Goal: Task Accomplishment & Management: Use online tool/utility

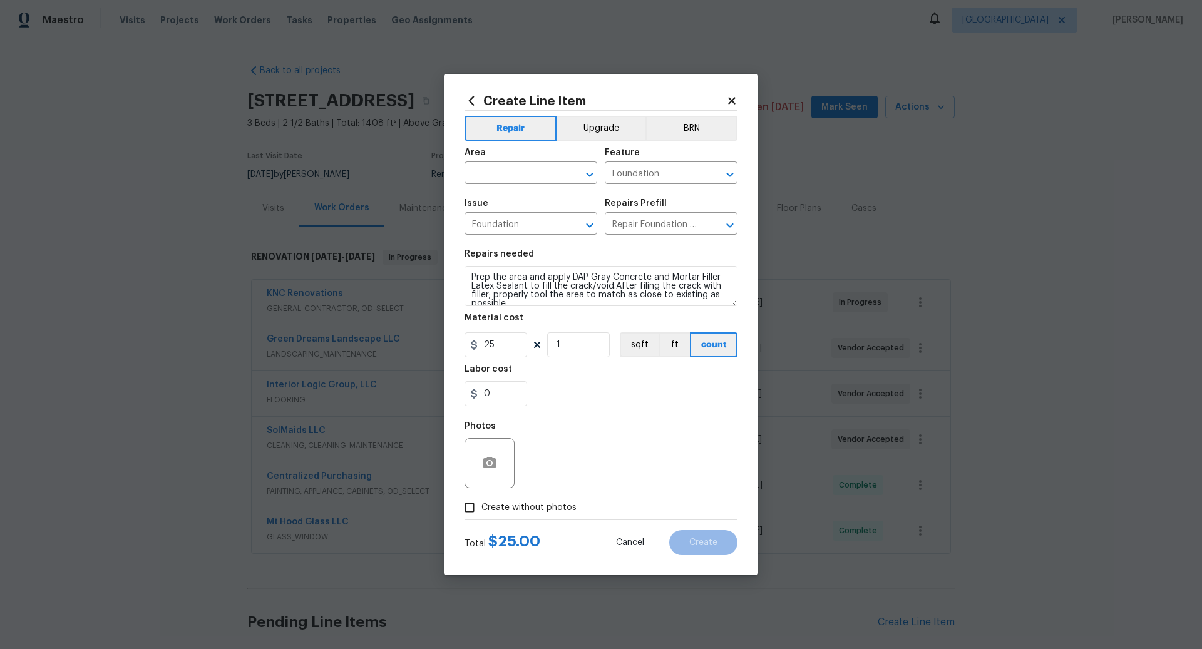
scroll to position [96, 0]
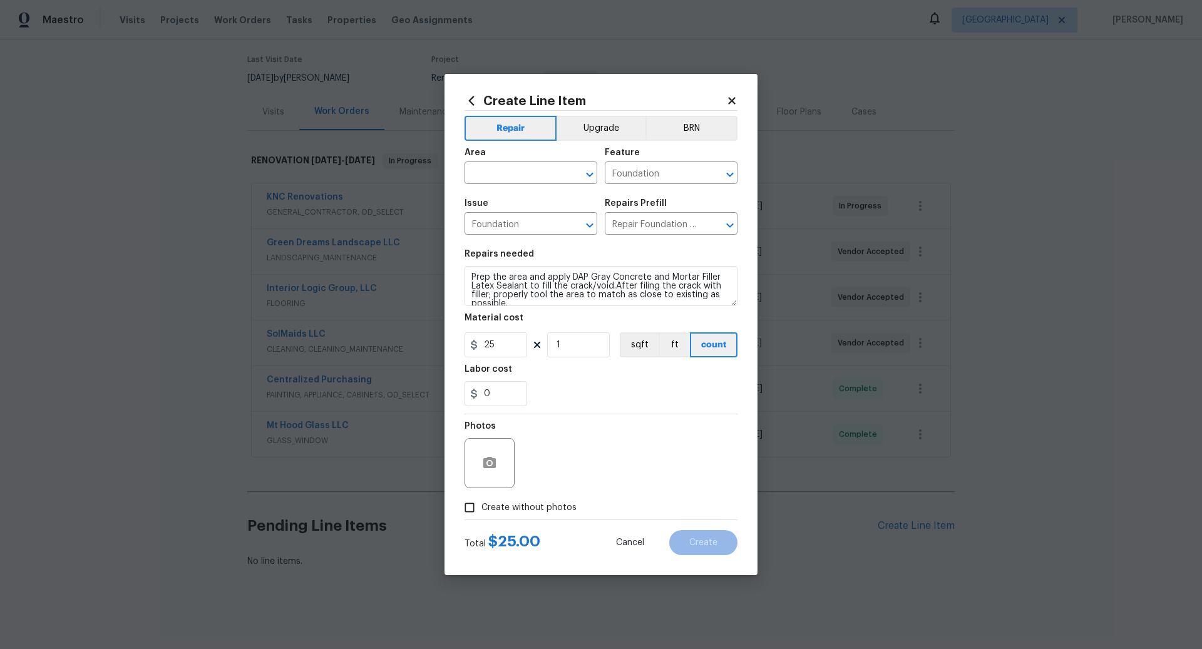
click at [732, 99] on icon at bounding box center [731, 100] width 11 height 11
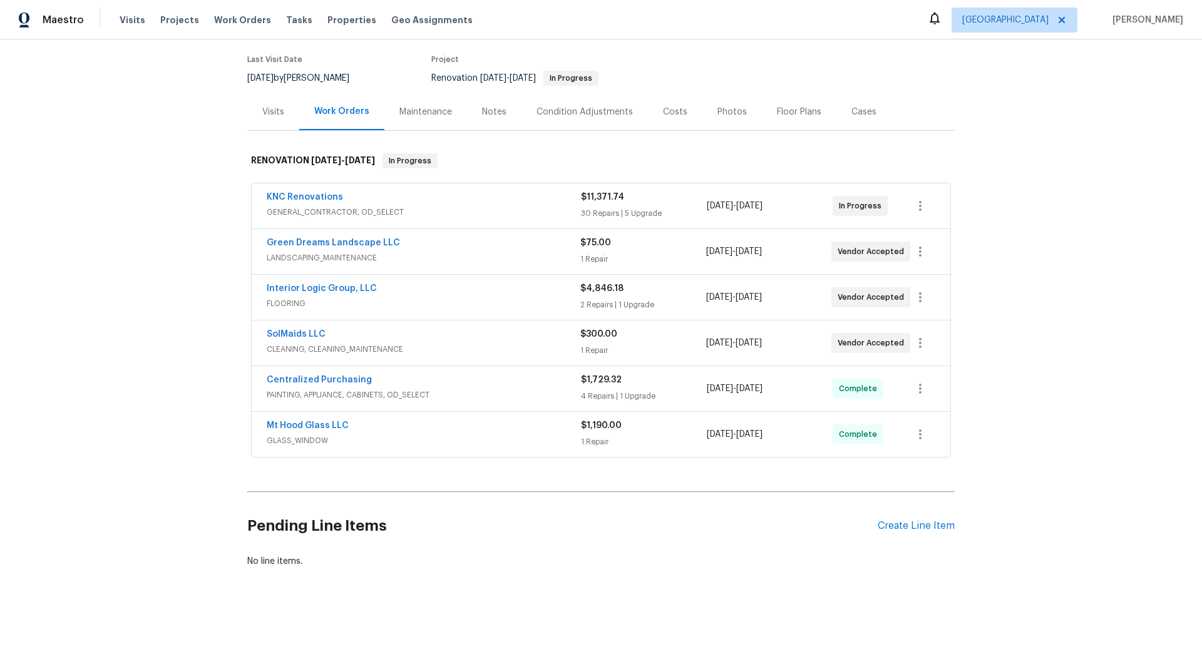
click at [469, 207] on span "GENERAL_CONTRACTOR, OD_SELECT" at bounding box center [424, 212] width 314 height 13
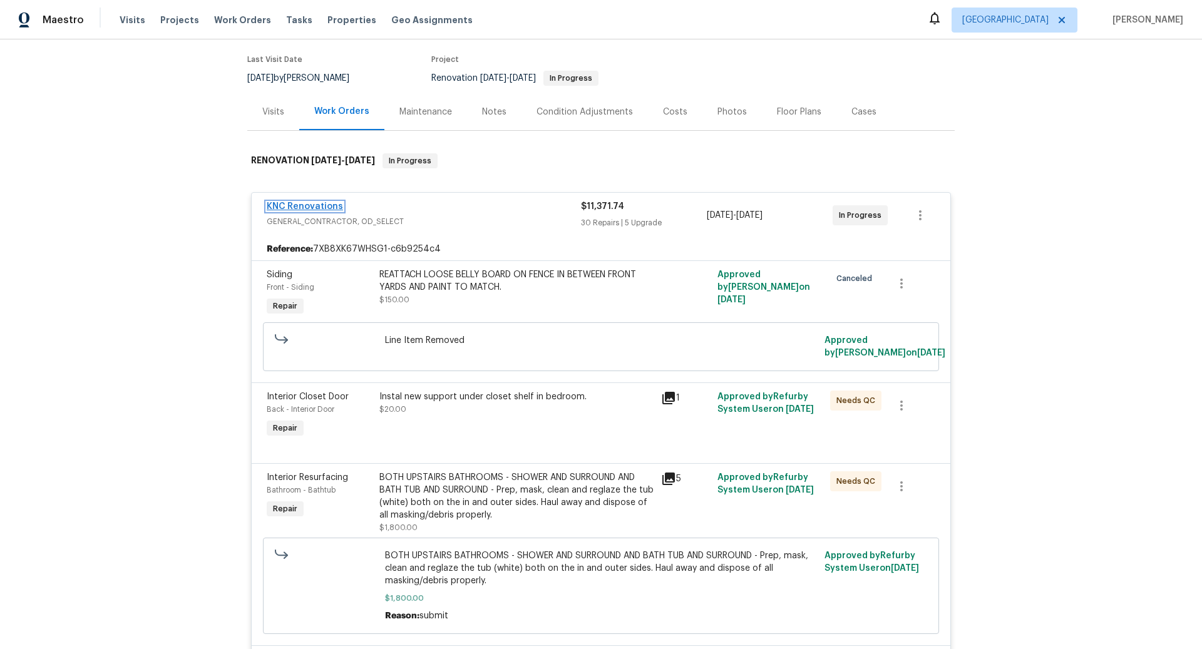
click at [316, 205] on link "KNC Renovations" at bounding box center [305, 206] width 76 height 9
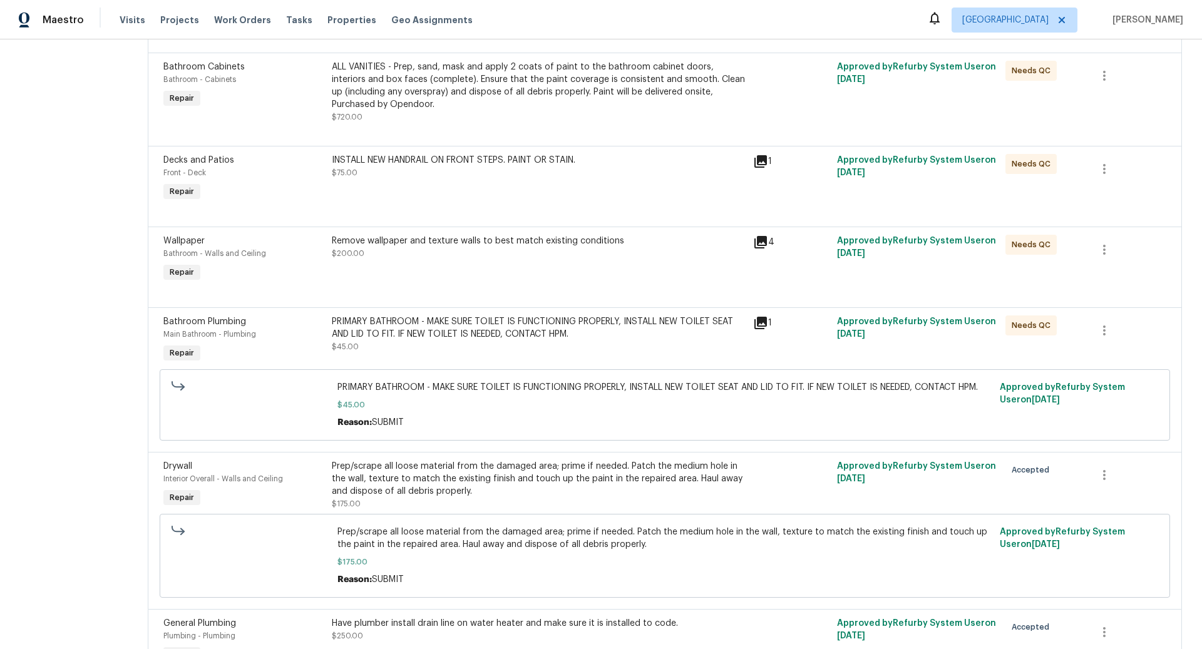
scroll to position [3026, 0]
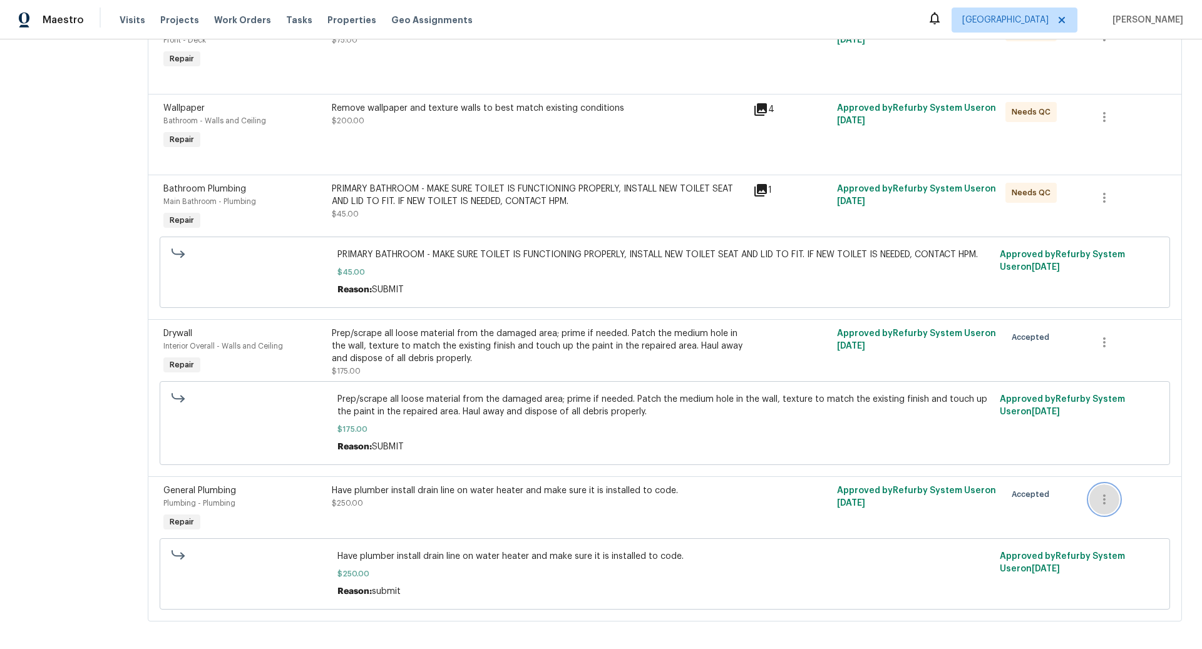
click at [1105, 495] on icon "button" at bounding box center [1104, 500] width 3 height 10
click at [1109, 490] on li "Cancel" at bounding box center [1114, 492] width 48 height 21
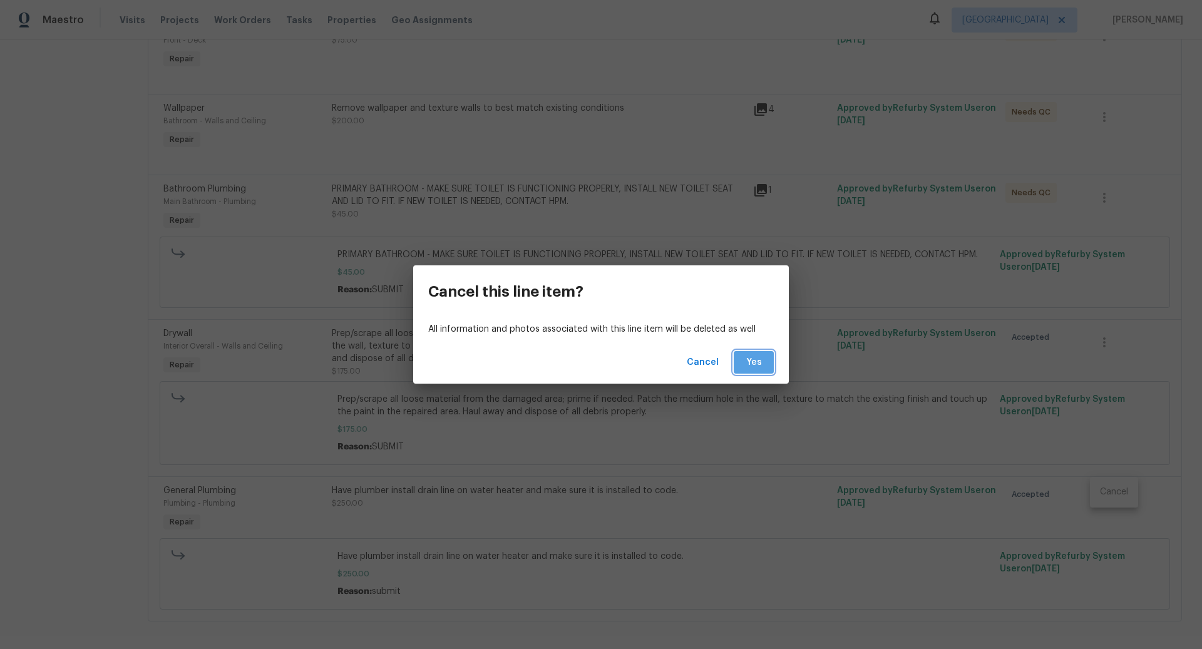
click at [750, 356] on span "Yes" at bounding box center [754, 363] width 20 height 16
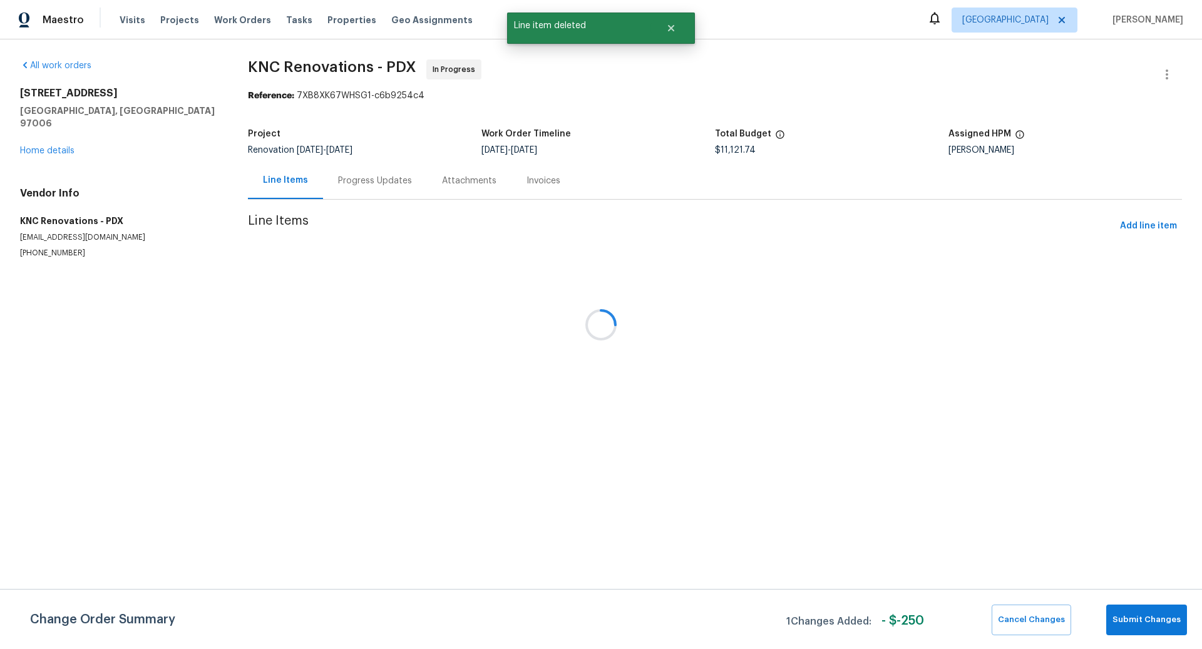
scroll to position [0, 0]
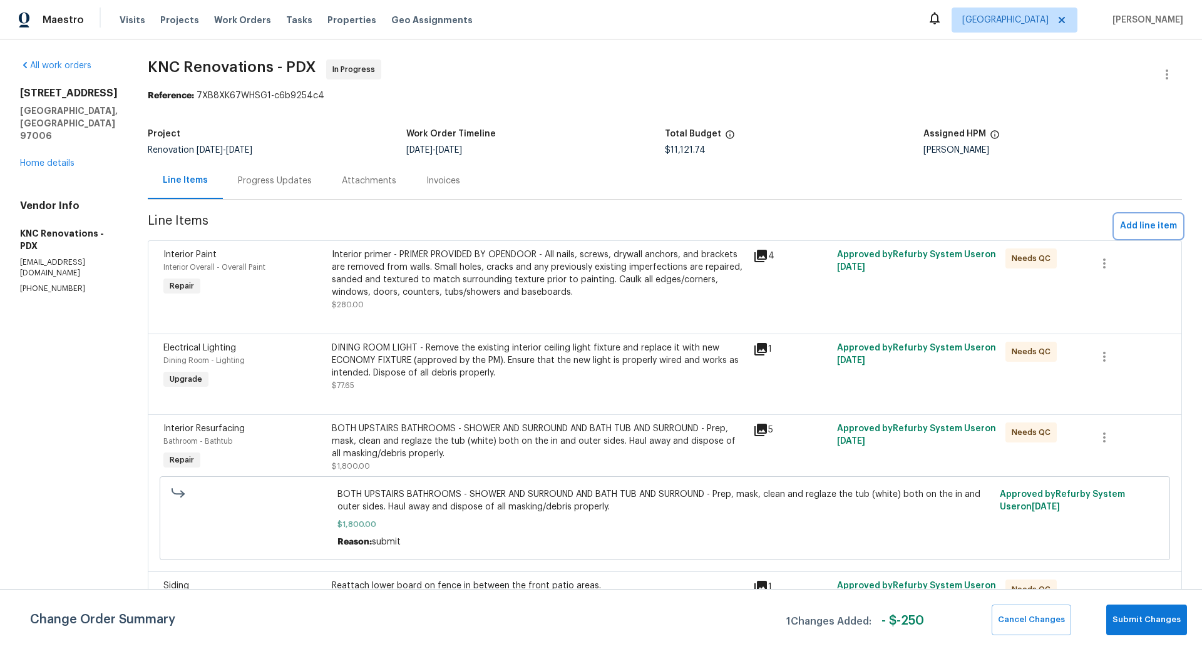
click at [1150, 226] on span "Add line item" at bounding box center [1148, 227] width 57 height 16
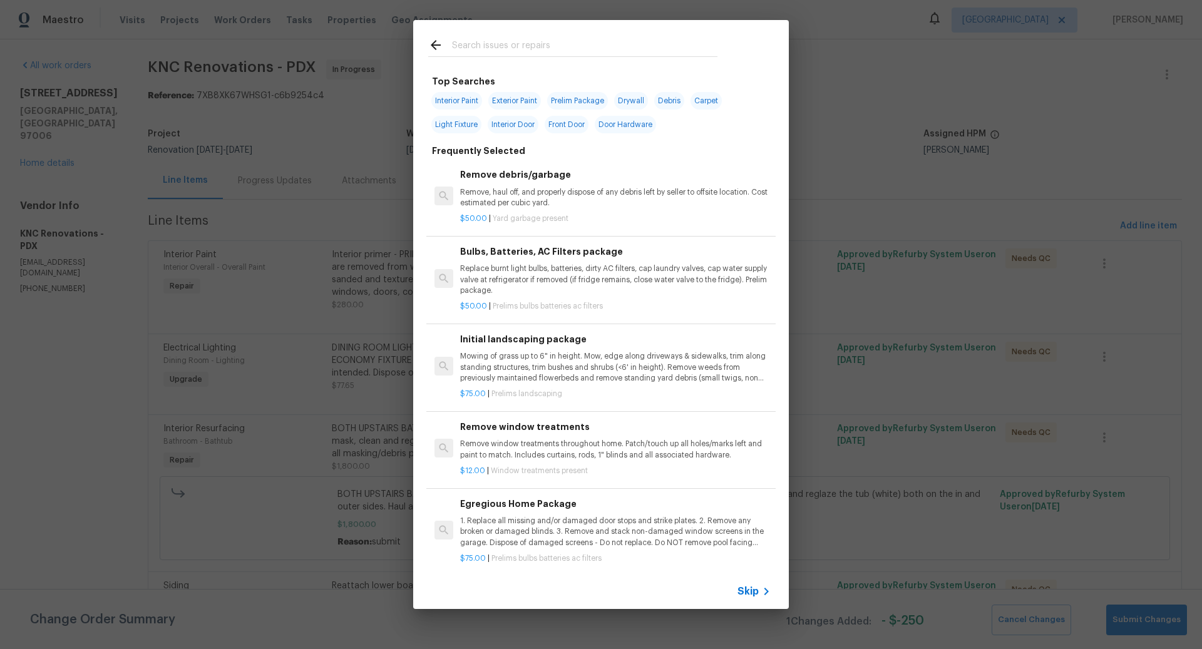
click at [756, 591] on span "Skip" at bounding box center [748, 591] width 21 height 13
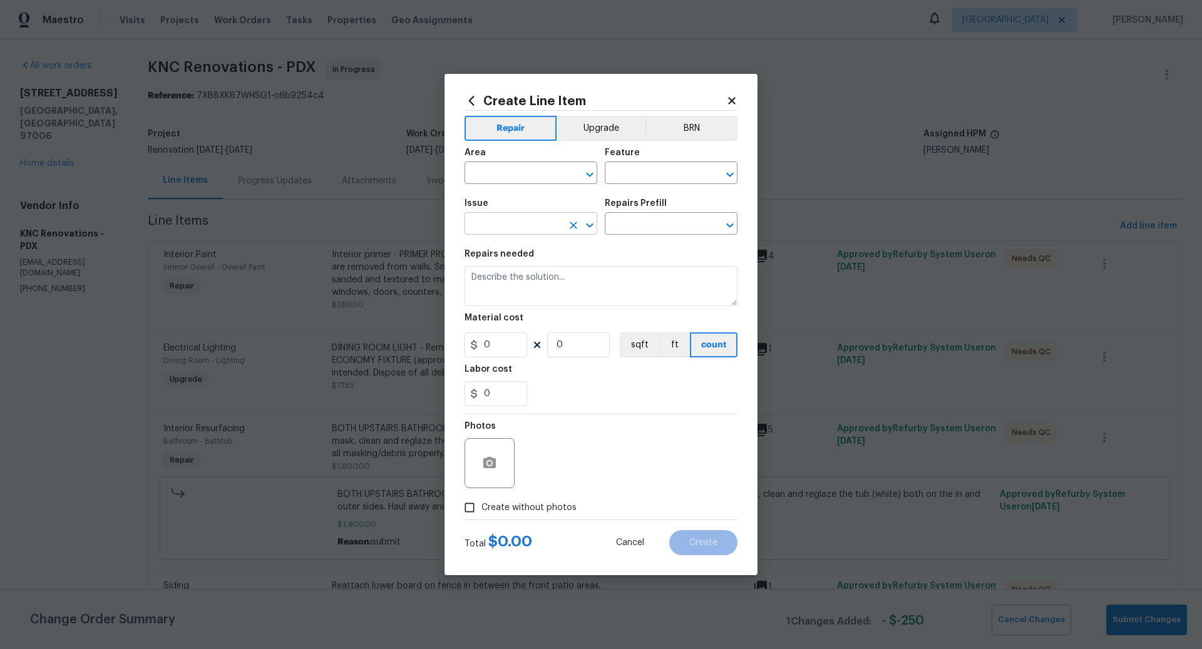
click at [493, 225] on input "text" at bounding box center [514, 224] width 98 height 19
click at [523, 281] on li "Electrical Lighting" at bounding box center [531, 283] width 133 height 21
type input "Electrical Lighting"
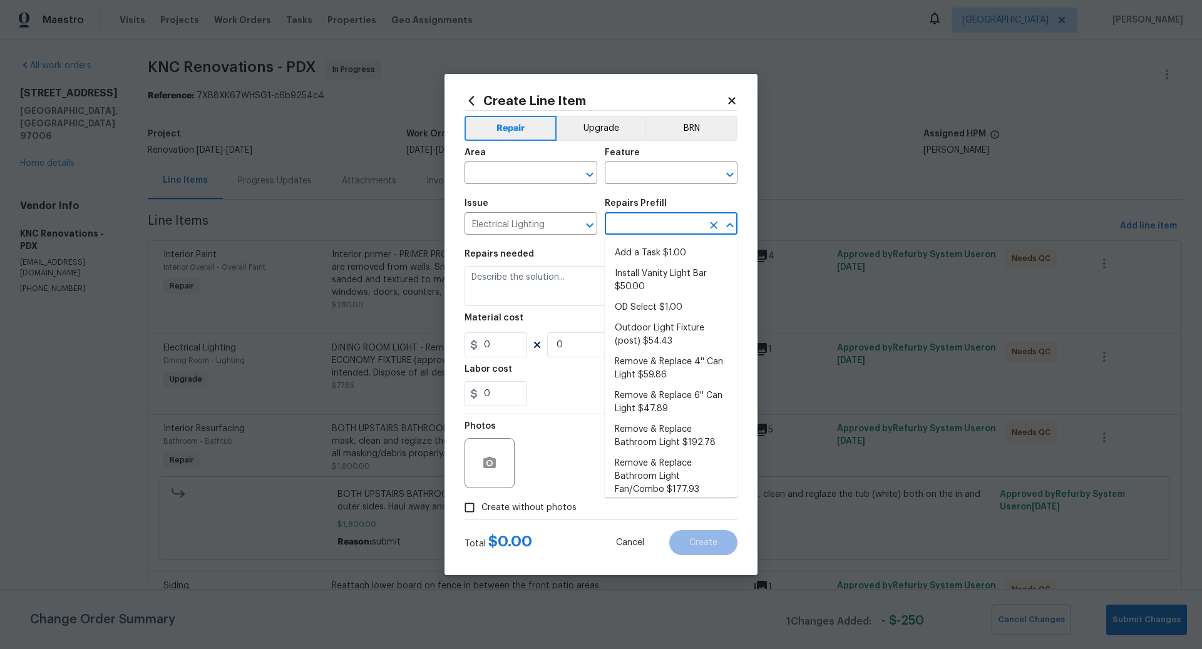
click at [646, 227] on input "text" at bounding box center [654, 224] width 98 height 19
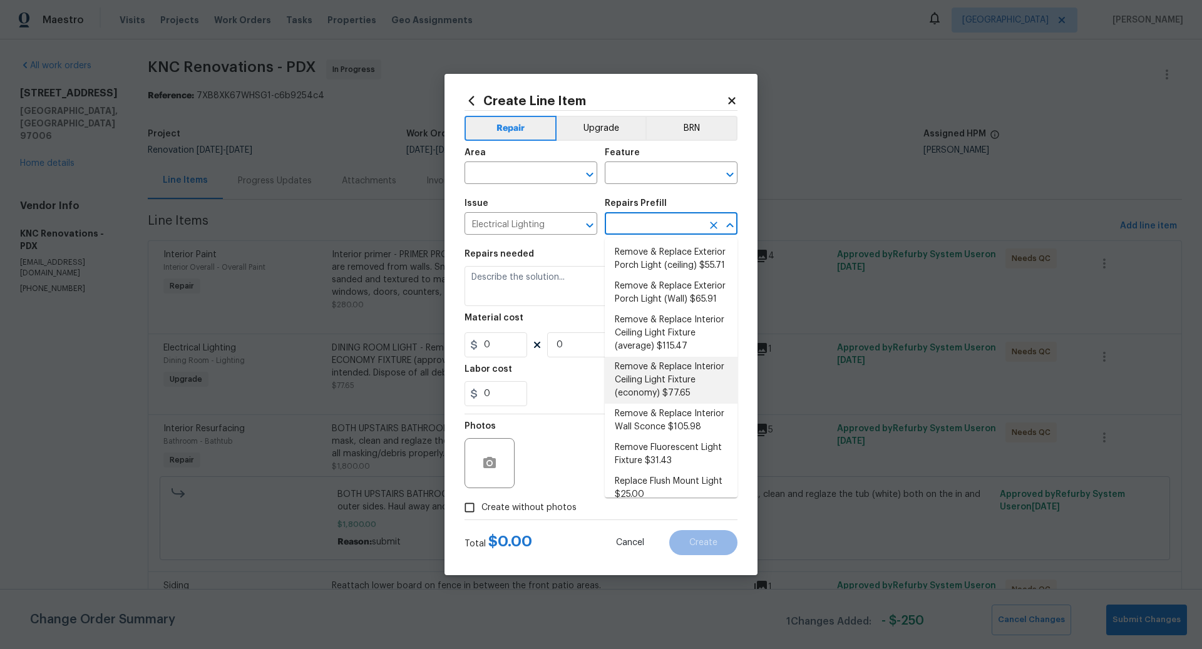
scroll to position [304, 0]
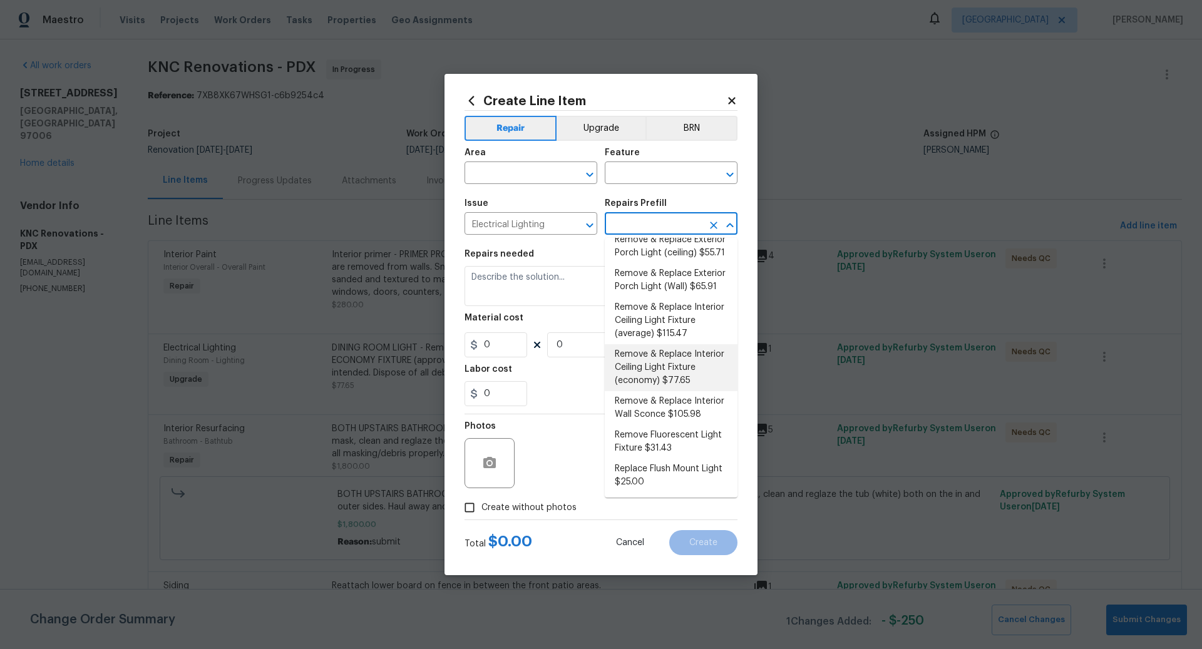
click at [665, 362] on li "Remove & Replace Interior Ceiling Light Fixture (economy) $77.65" at bounding box center [671, 367] width 133 height 47
type input "Remove & Replace Interior Ceiling Light Fixture (economy) $77.65"
type textarea "Remove the existing interior ceiling light fixture and replace it with new ECON…"
type input "1"
type input "77.65"
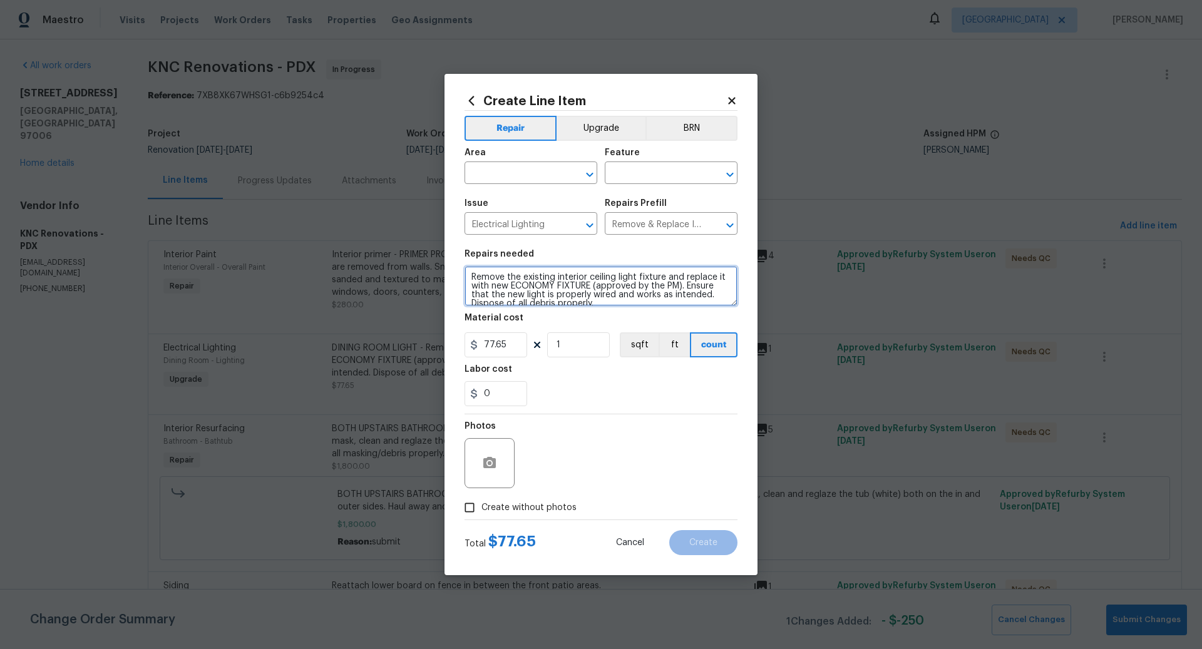
click at [469, 275] on textarea "Remove the existing interior ceiling light fixture and replace it with new ECON…" at bounding box center [601, 286] width 273 height 40
type textarea "REPLACE DOWNSTAIRS HALF BATH VANITY LIGHT - Remove the existing interior ceilin…"
click at [647, 174] on input "text" at bounding box center [654, 174] width 98 height 19
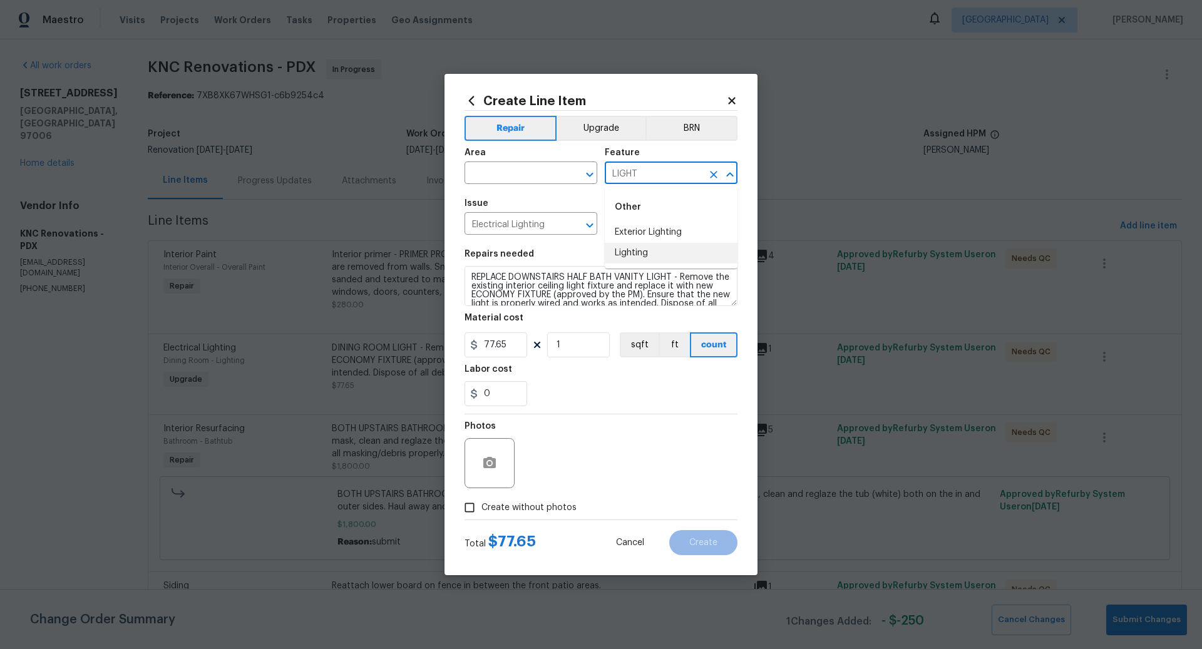
click at [644, 255] on li "Lighting" at bounding box center [671, 253] width 133 height 21
type input "Lighting"
click at [518, 169] on input "text" at bounding box center [514, 174] width 98 height 19
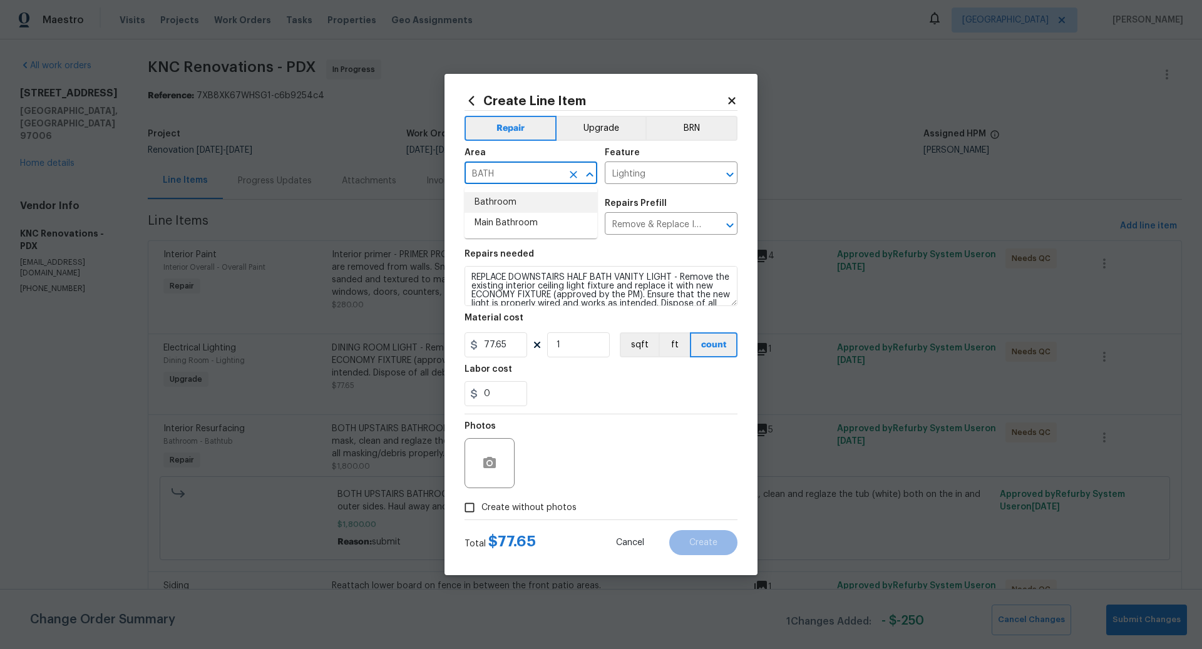
click at [519, 202] on li "Bathroom" at bounding box center [531, 202] width 133 height 21
type input "Bathroom"
click at [470, 503] on input "Create without photos" at bounding box center [470, 508] width 24 height 24
checkbox input "true"
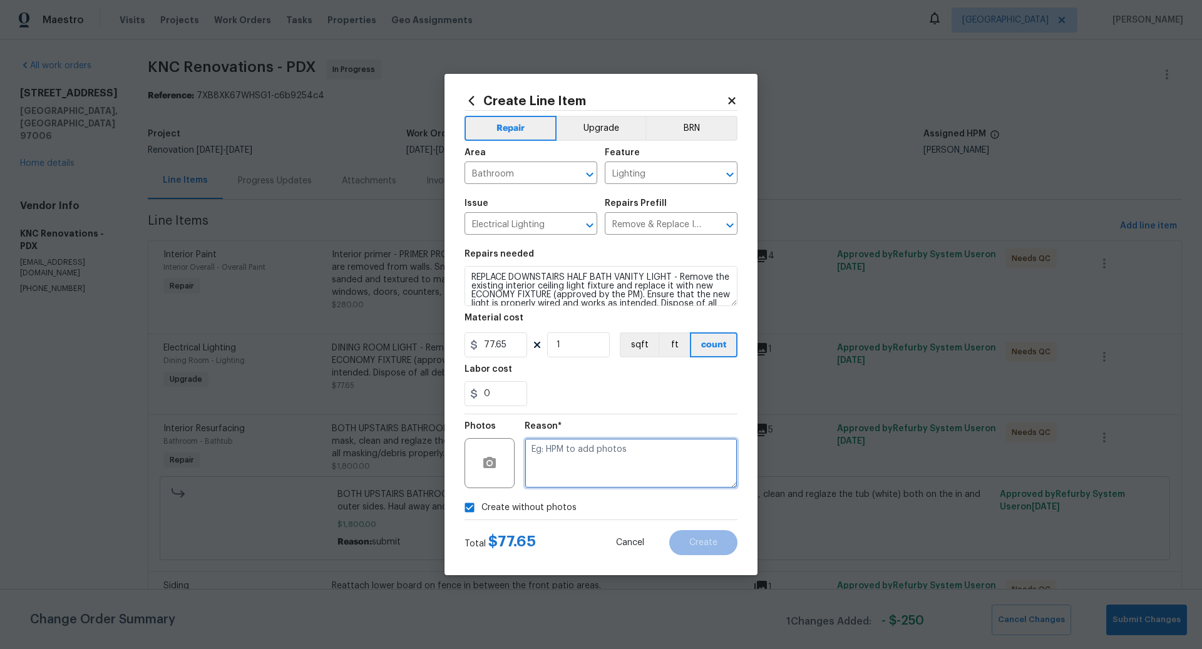
click at [601, 458] on textarea at bounding box center [631, 463] width 213 height 50
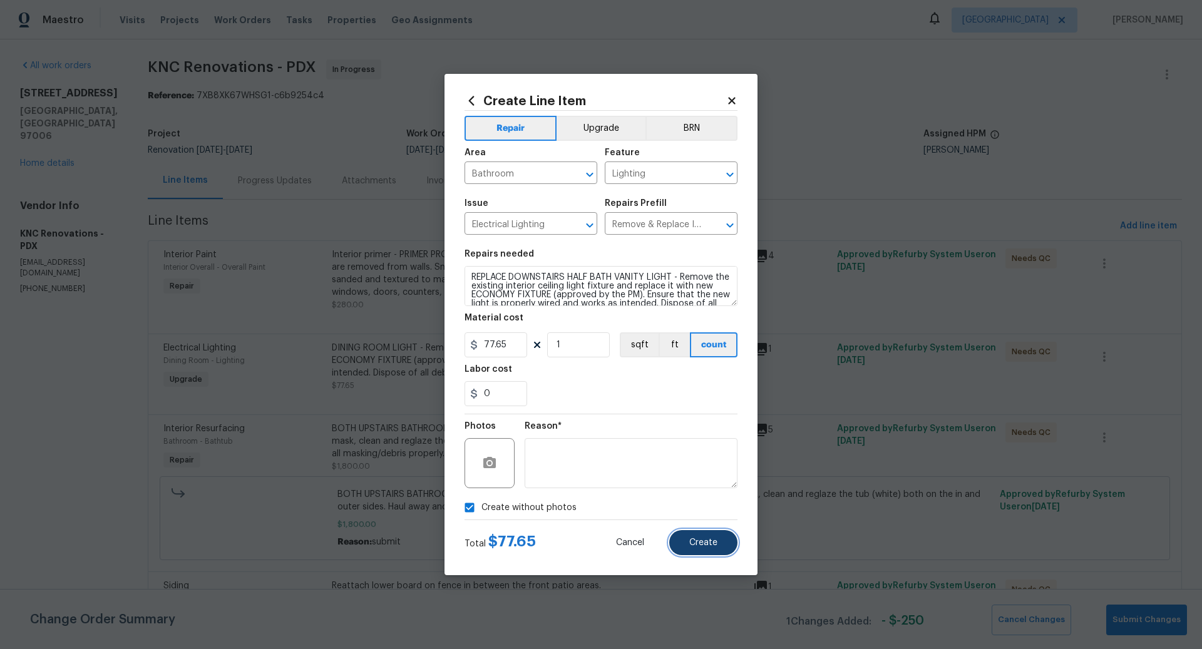
click at [706, 546] on span "Create" at bounding box center [703, 542] width 28 height 9
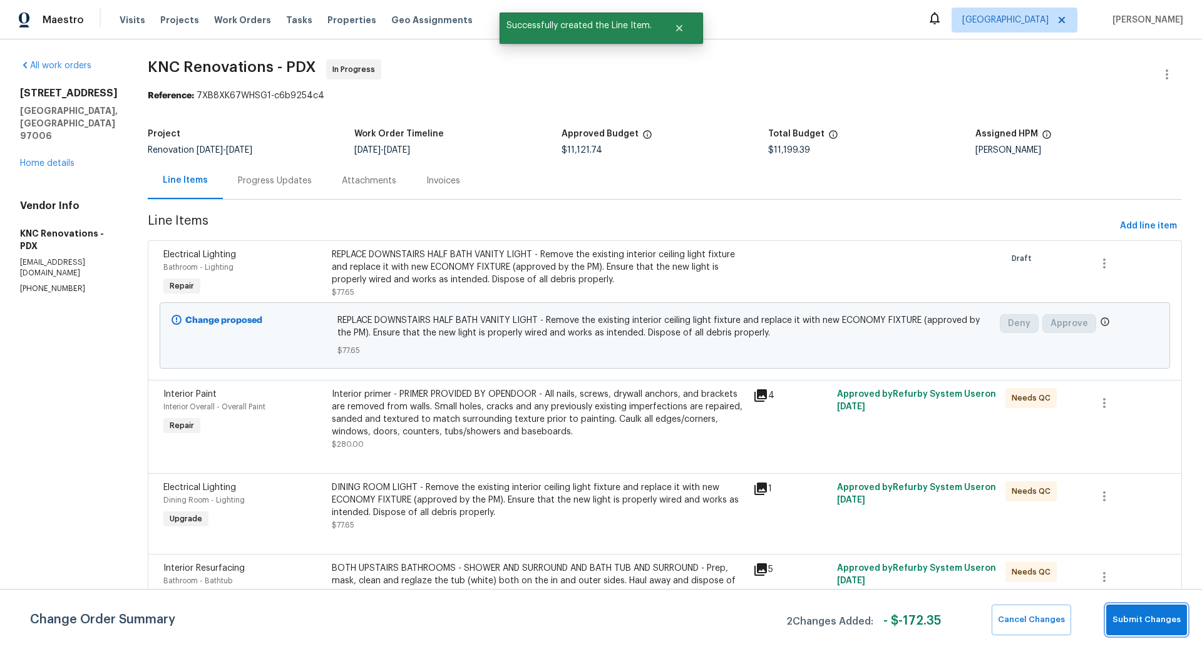
click at [1144, 624] on span "Submit Changes" at bounding box center [1147, 620] width 68 height 14
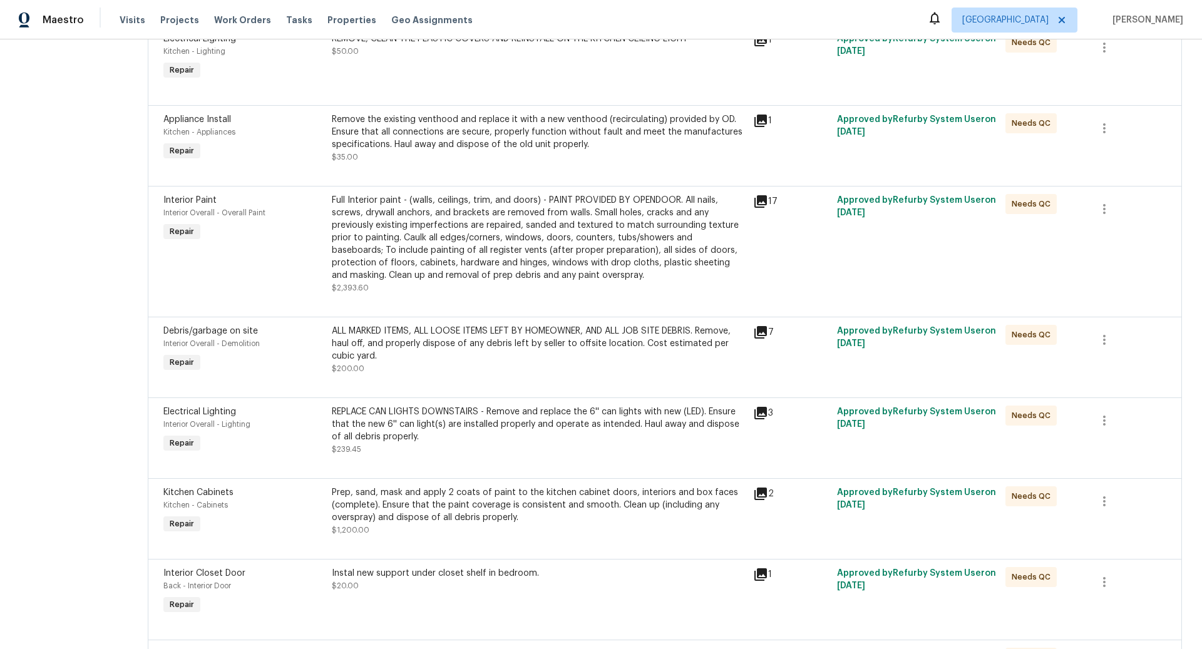
scroll to position [1486, 0]
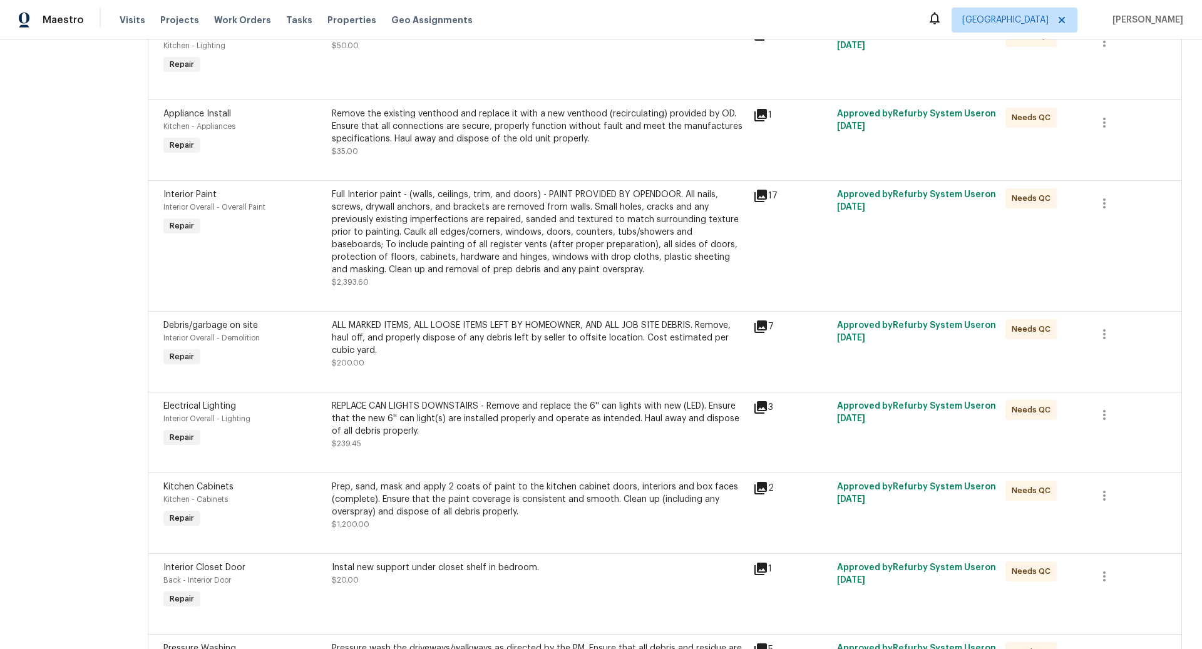
click at [542, 337] on div "ALL MARKED ITEMS, ALL LOOSE ITEMS LEFT BY HOMEOWNER, AND ALL JOB SITE DEBRIS. R…" at bounding box center [539, 338] width 414 height 38
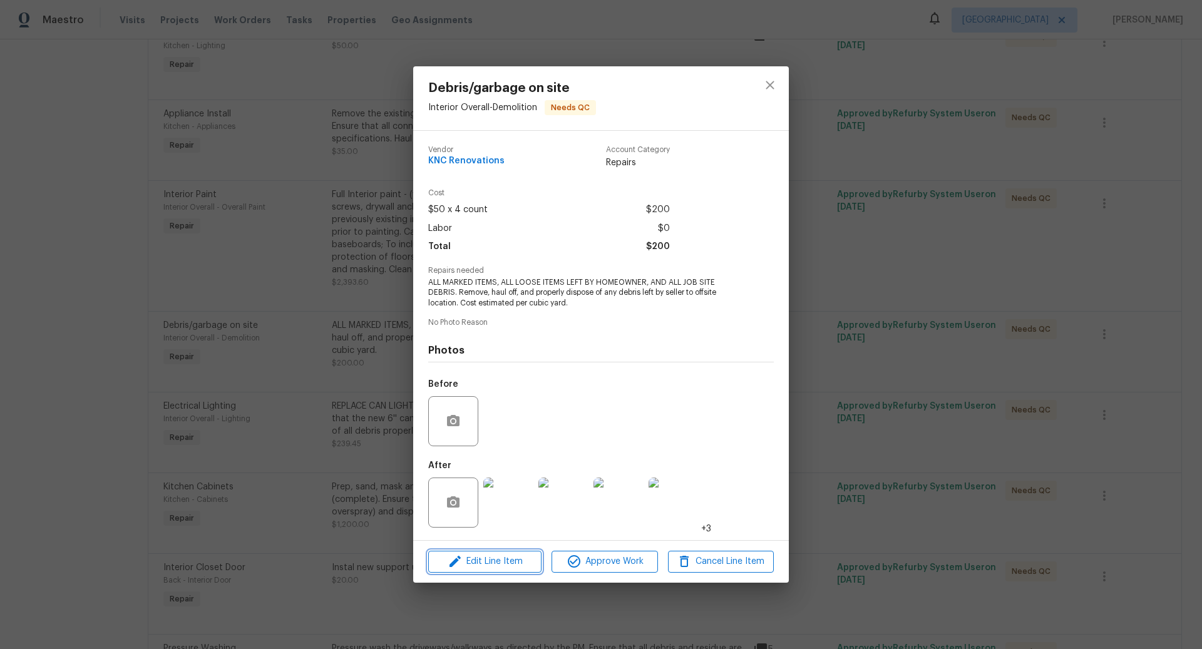
click at [500, 562] on span "Edit Line Item" at bounding box center [485, 562] width 106 height 16
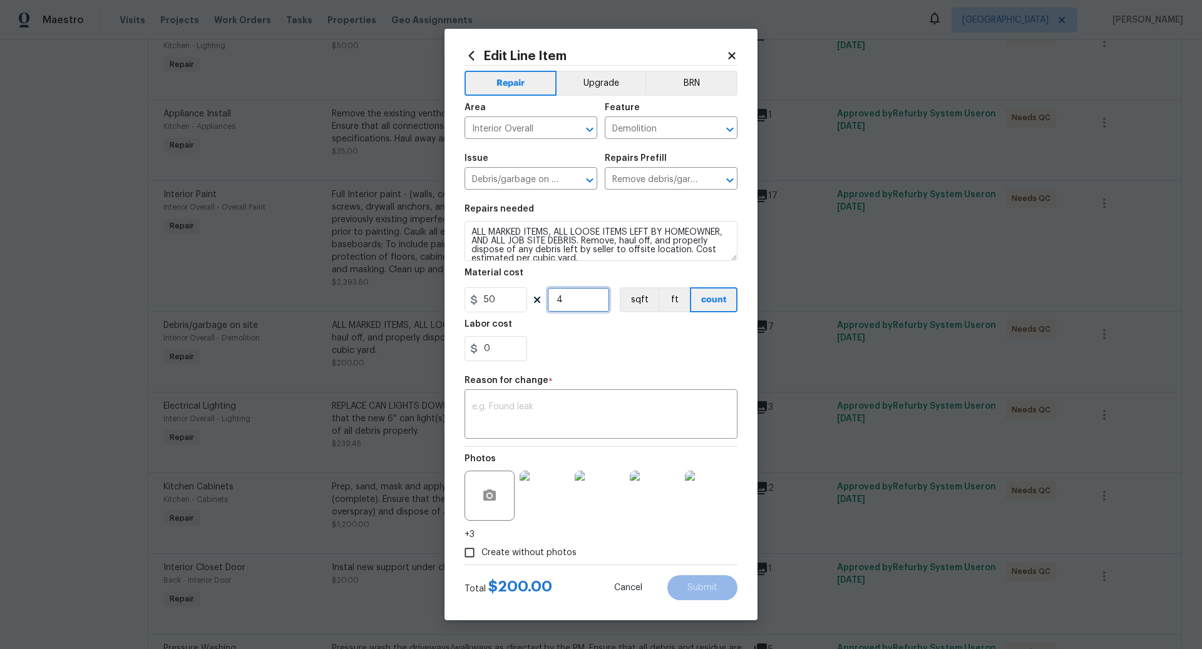
click at [575, 302] on input "4" at bounding box center [578, 299] width 63 height 25
type input "8"
click at [557, 400] on div "x ​" at bounding box center [601, 416] width 273 height 46
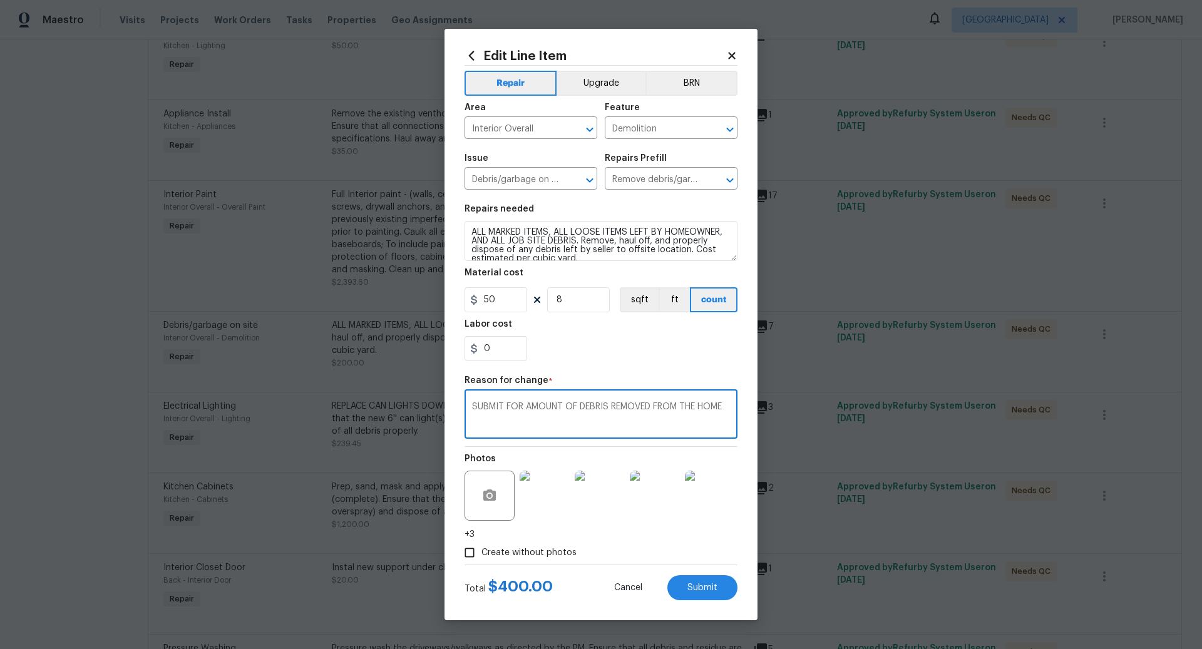
type textarea "SUBMIT FOR AMOUNT OF DEBRIS REMOVED FROM THE HOME"
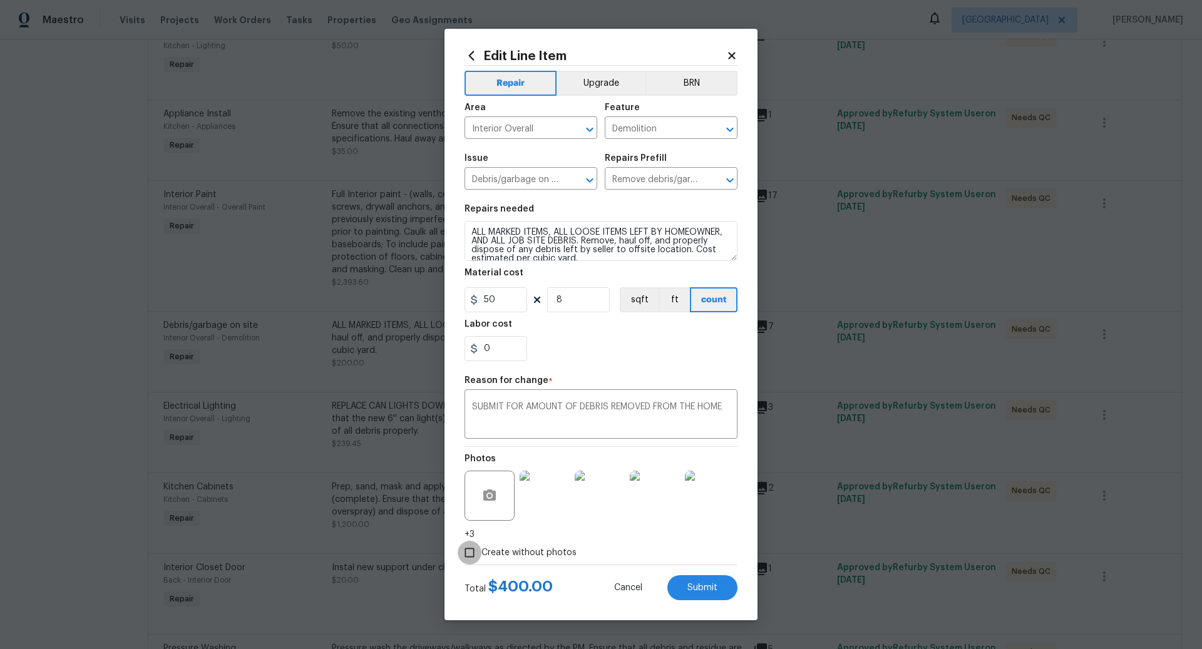
click at [470, 553] on input "Create without photos" at bounding box center [470, 553] width 24 height 24
checkbox input "false"
click at [703, 585] on span "Submit" at bounding box center [703, 588] width 30 height 9
type input "4"
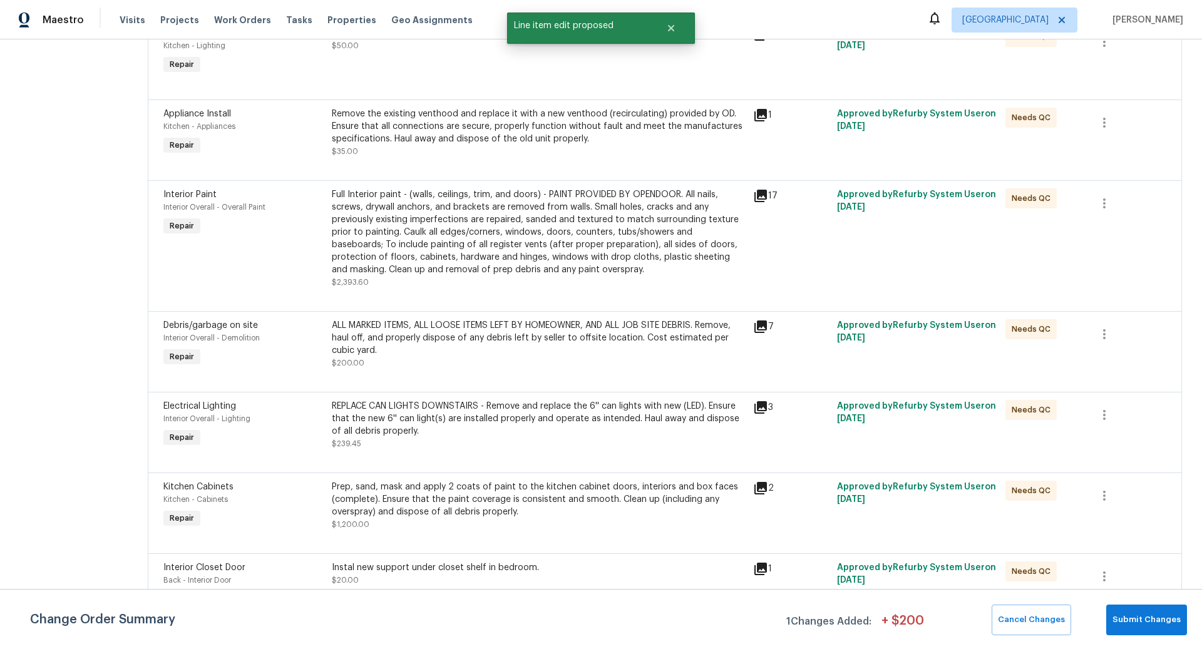
scroll to position [0, 0]
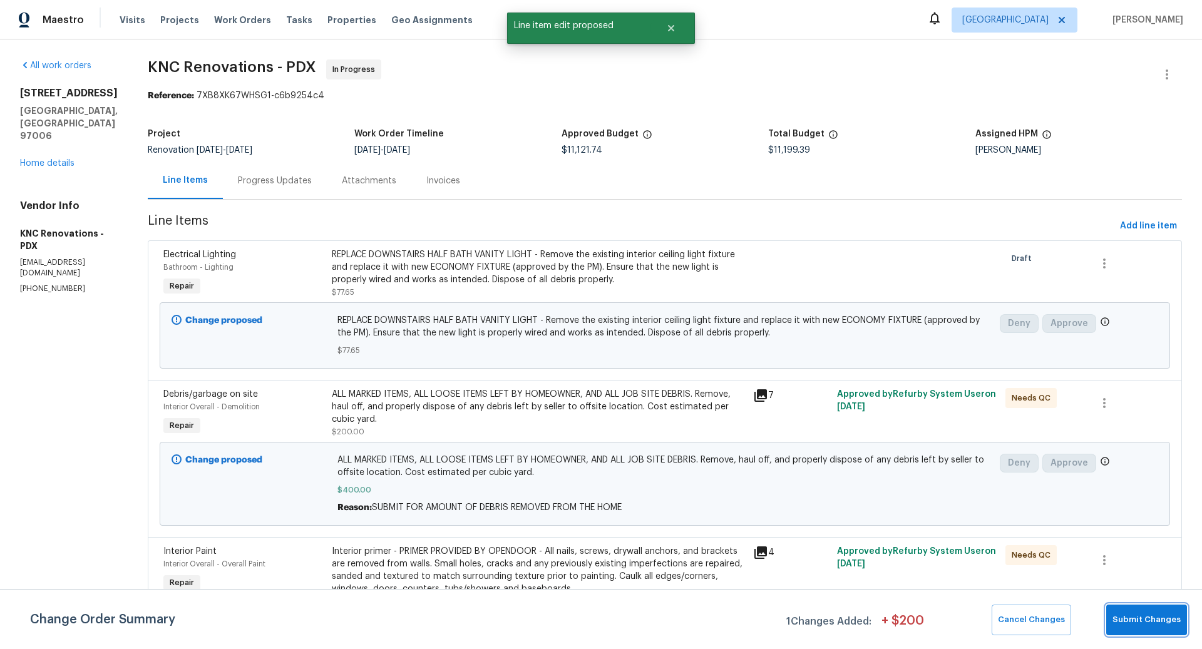
click at [1145, 622] on span "Submit Changes" at bounding box center [1147, 620] width 68 height 14
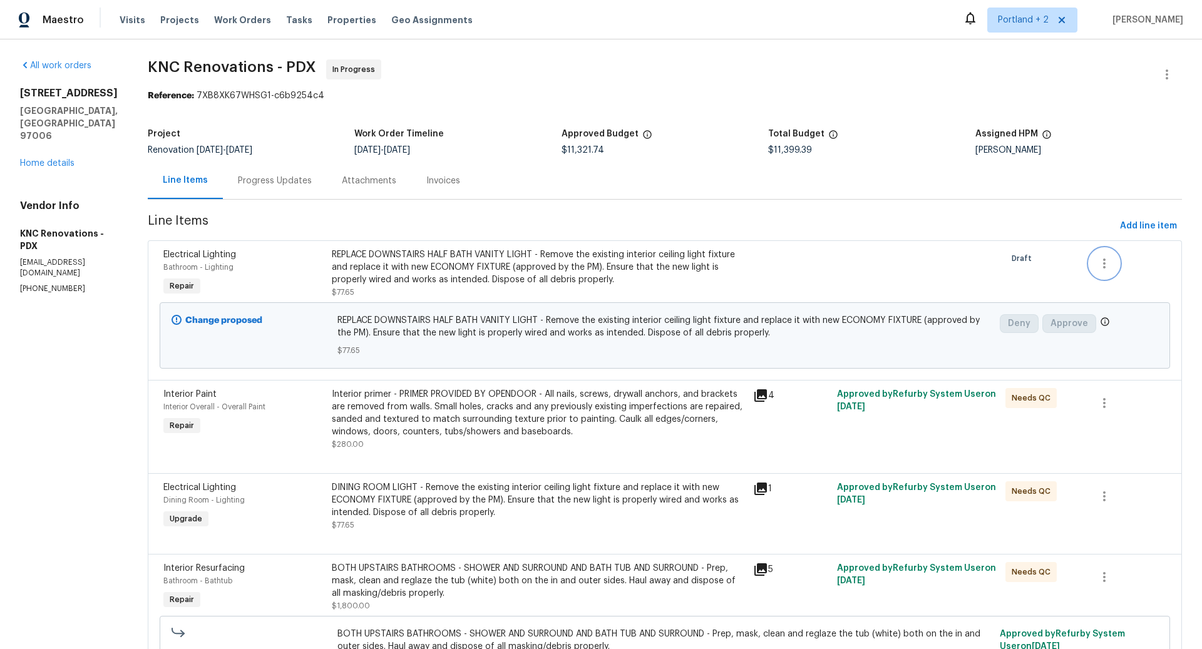
click at [1105, 263] on icon "button" at bounding box center [1104, 264] width 3 height 10
click at [1059, 217] on div at bounding box center [601, 324] width 1202 height 649
click at [902, 275] on div at bounding box center [917, 274] width 168 height 58
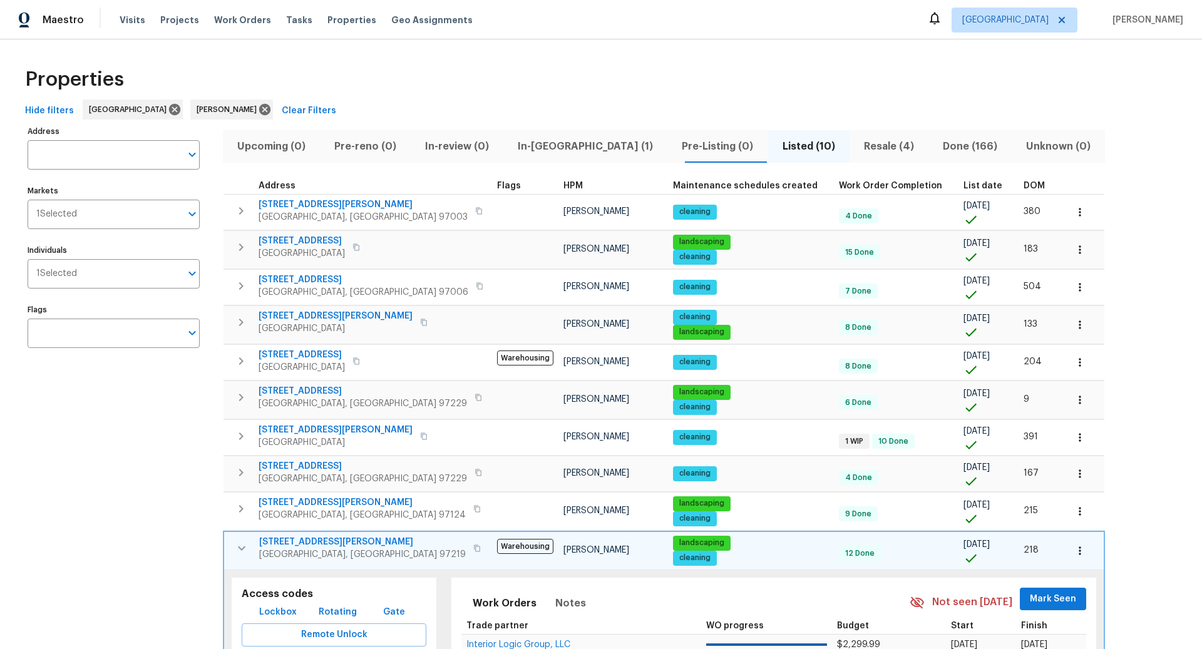
click at [555, 142] on span "In-[GEOGRAPHIC_DATA] (1)" at bounding box center [585, 147] width 149 height 18
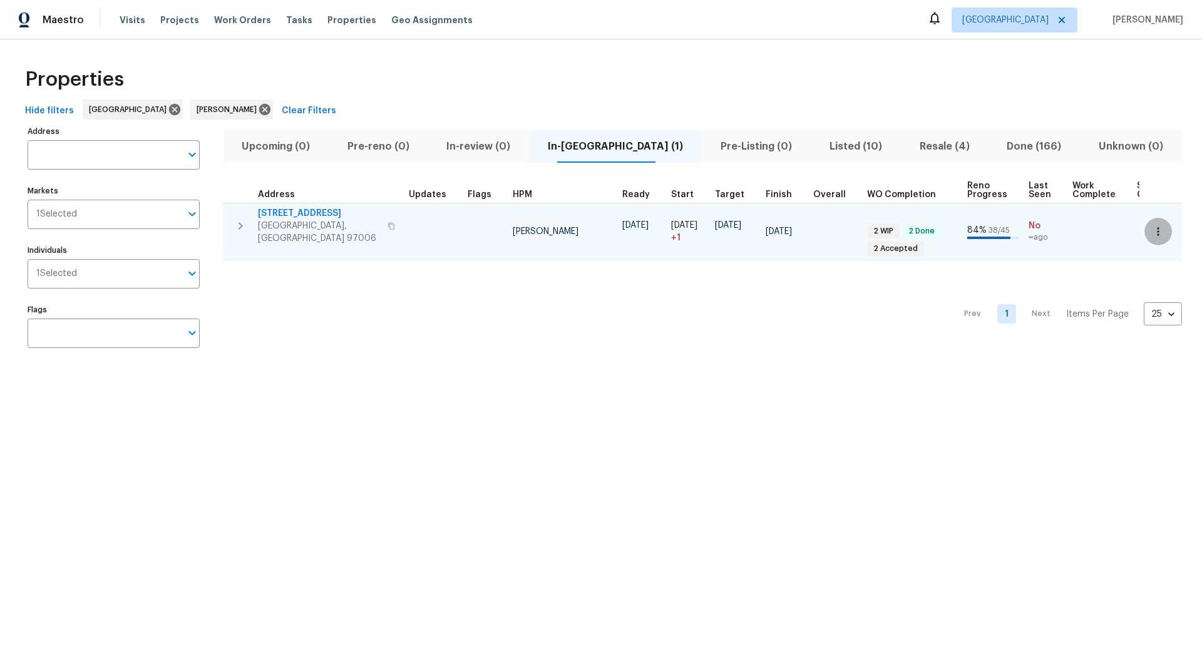
click at [1158, 225] on icon "button" at bounding box center [1158, 231] width 13 height 13
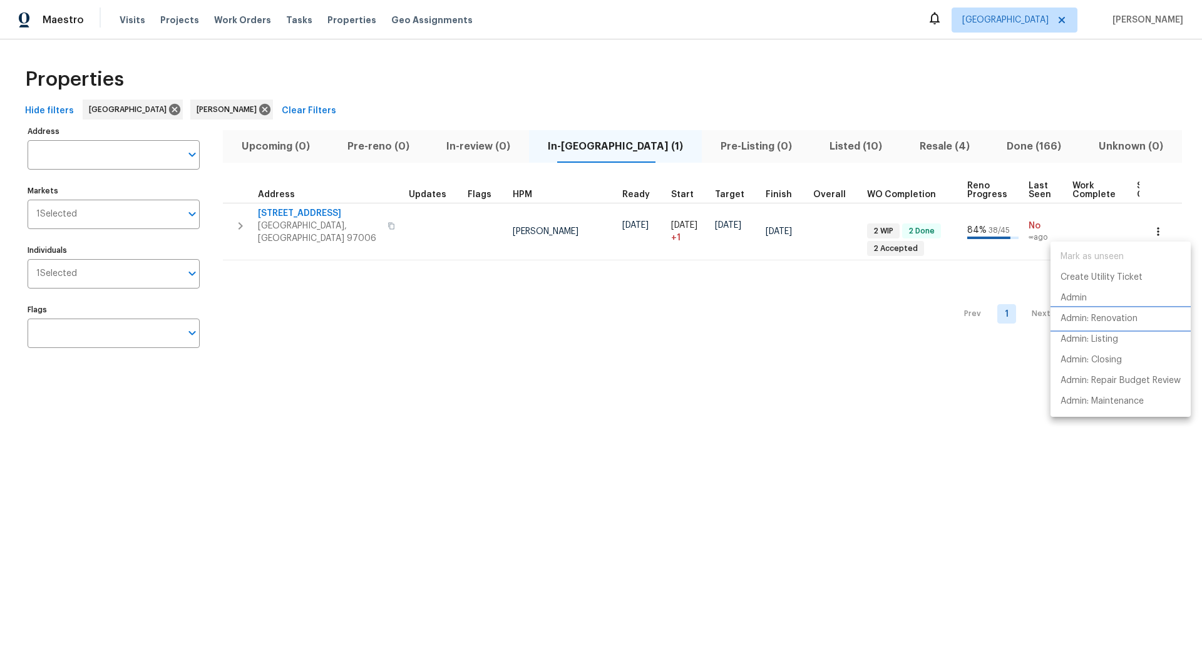
click at [1096, 316] on p "Admin: Renovation" at bounding box center [1099, 318] width 77 height 13
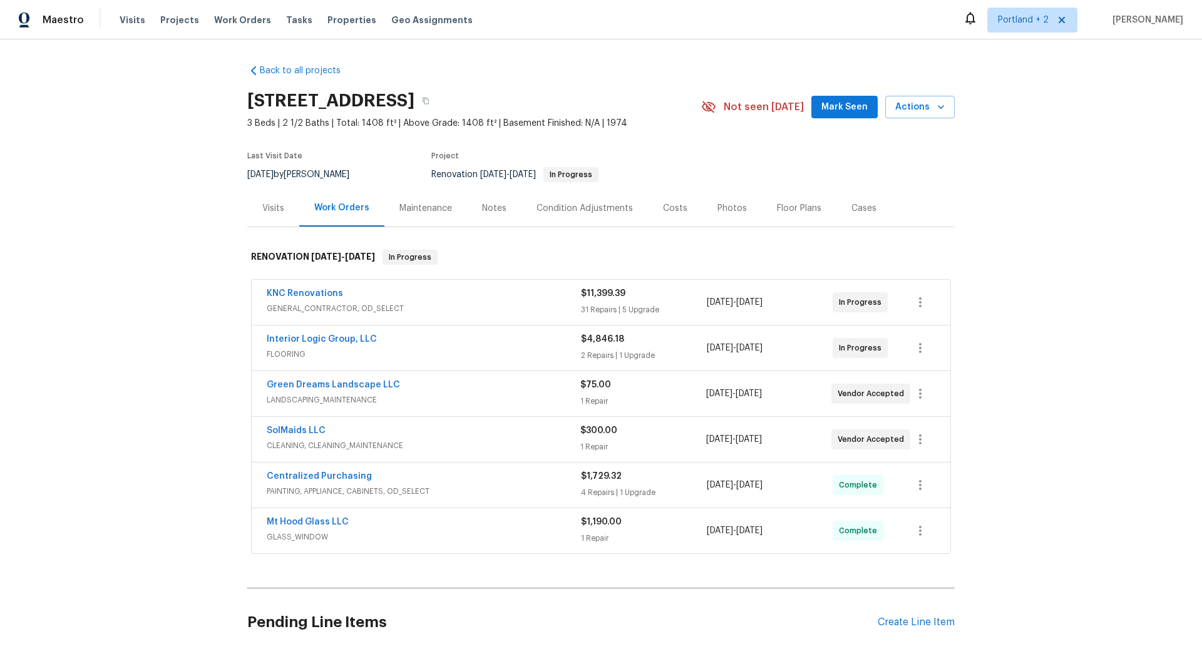
click at [527, 301] on div "KNC Renovations" at bounding box center [424, 294] width 314 height 15
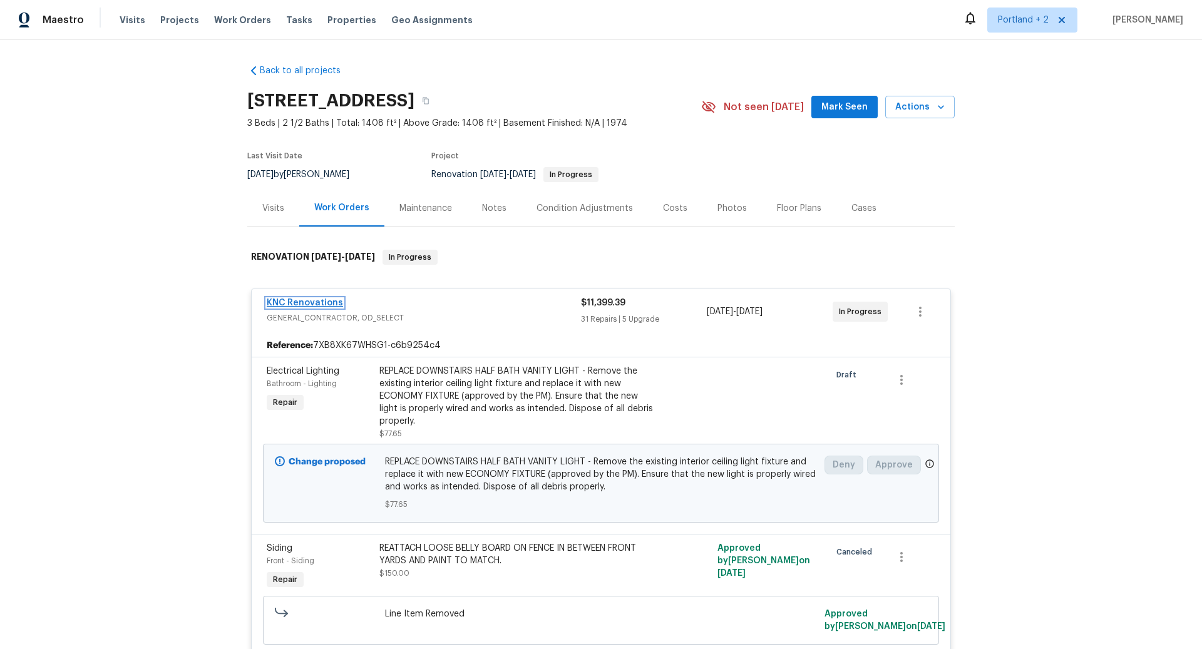
click at [326, 302] on link "KNC Renovations" at bounding box center [305, 303] width 76 height 9
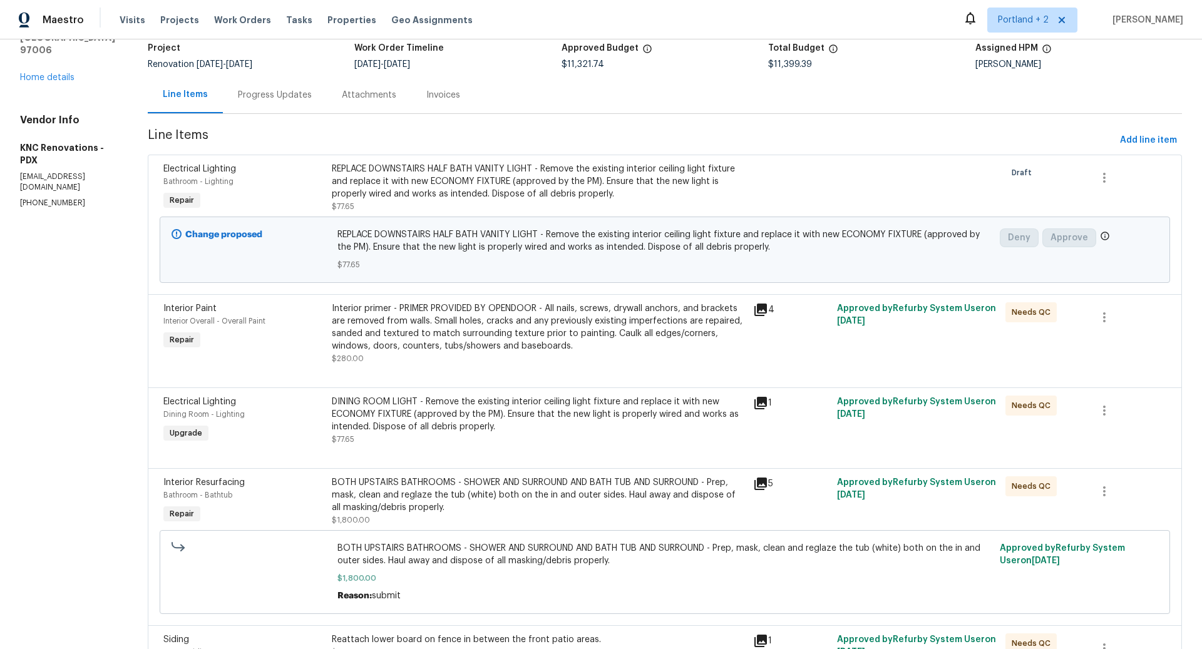
scroll to position [99, 0]
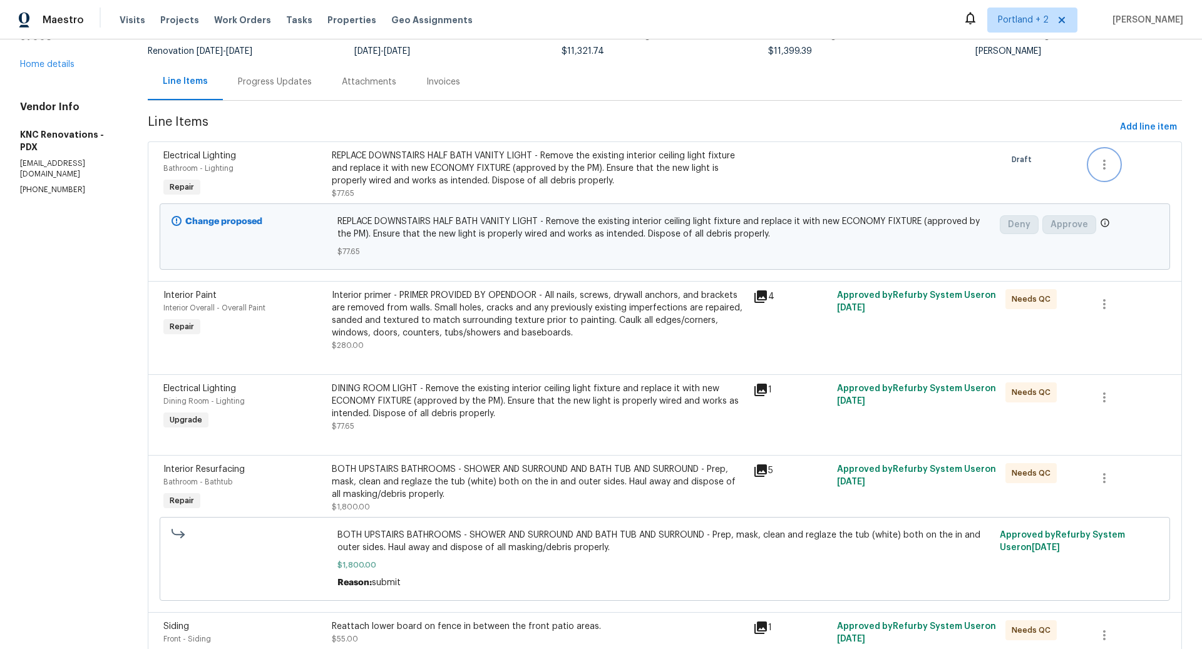
click at [1107, 166] on icon "button" at bounding box center [1104, 164] width 15 height 15
click at [1116, 165] on li "Cancel" at bounding box center [1114, 163] width 48 height 21
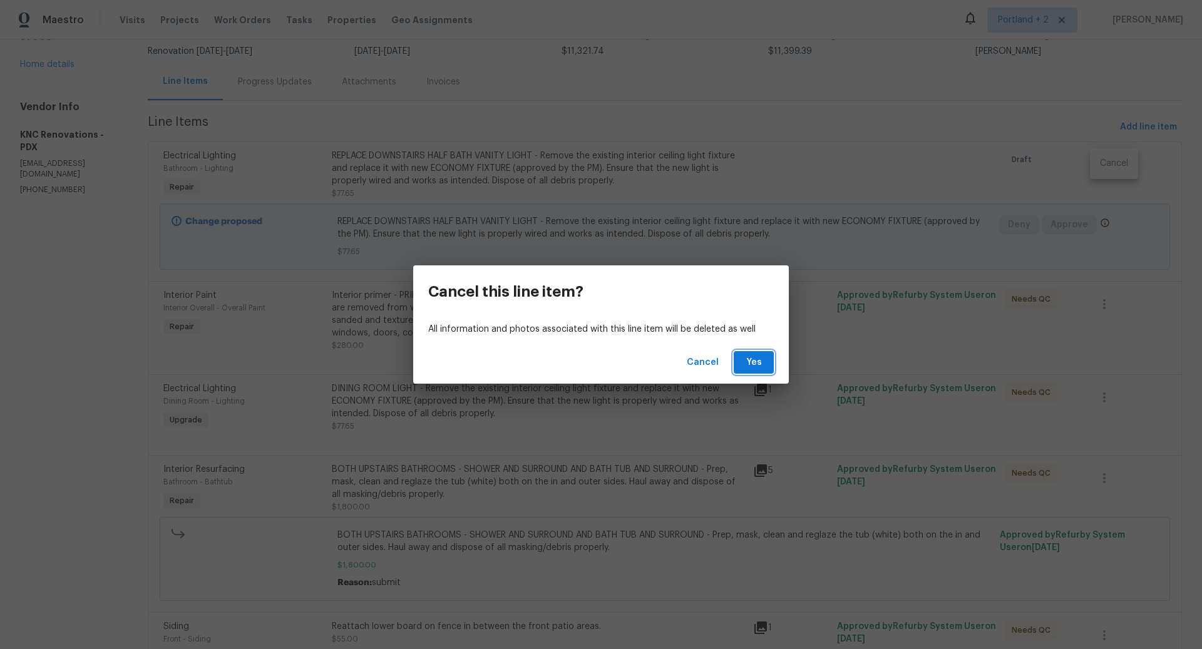
click at [758, 359] on span "Yes" at bounding box center [754, 363] width 20 height 16
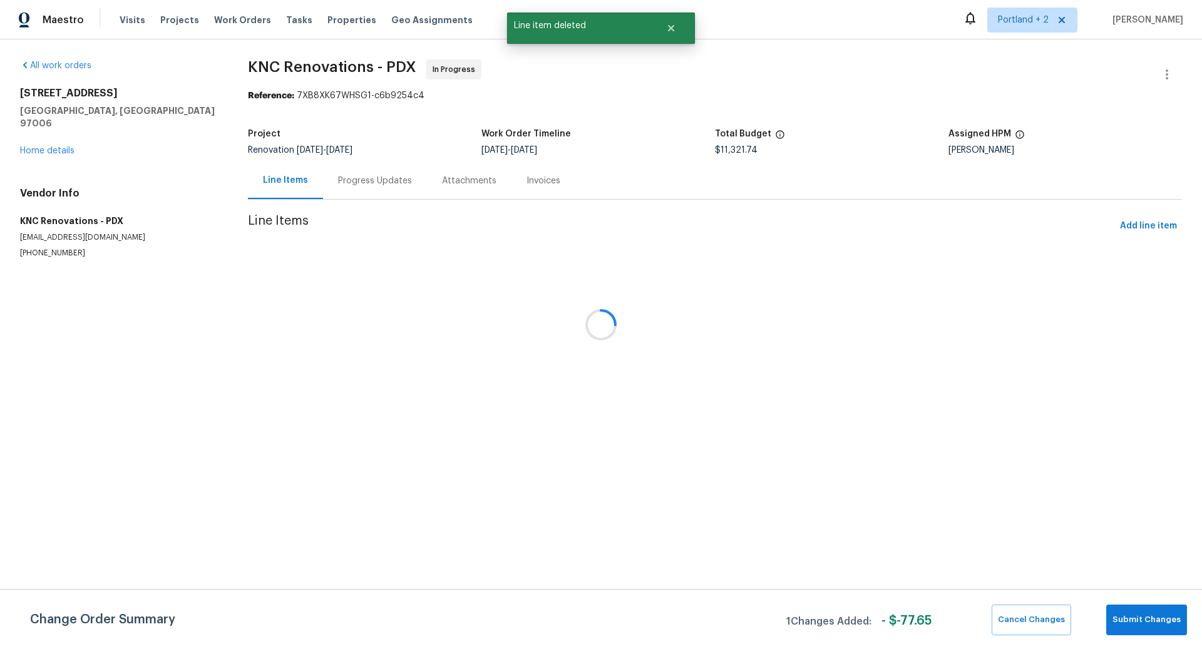
scroll to position [0, 0]
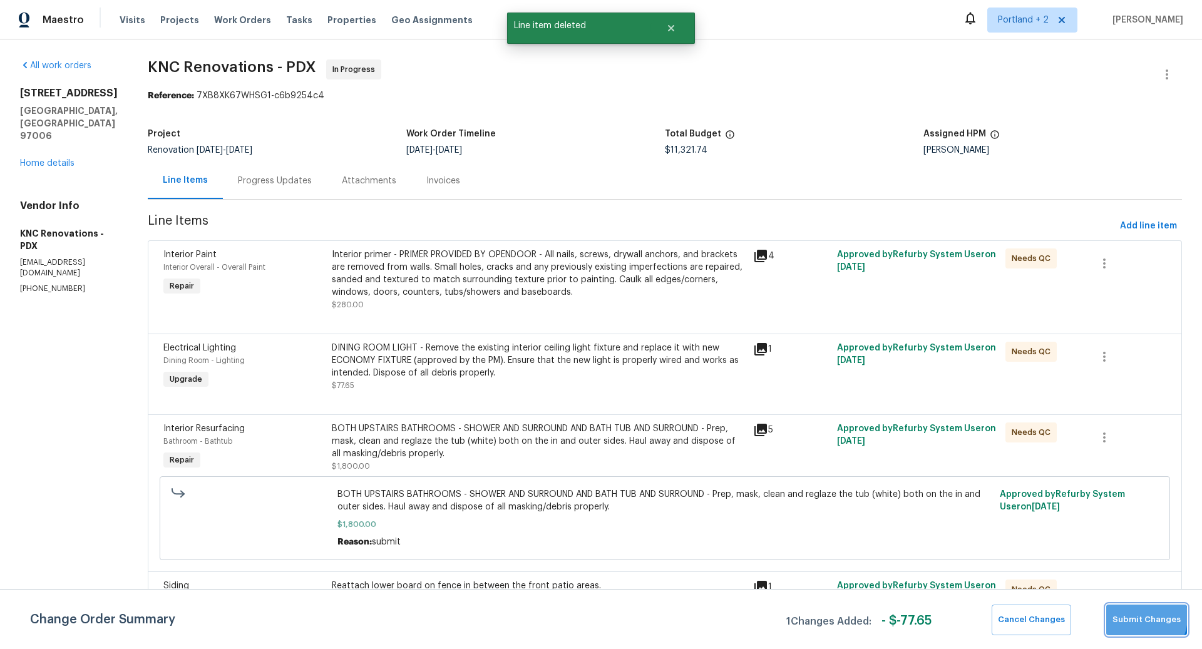
click at [1136, 617] on span "Submit Changes" at bounding box center [1147, 620] width 68 height 14
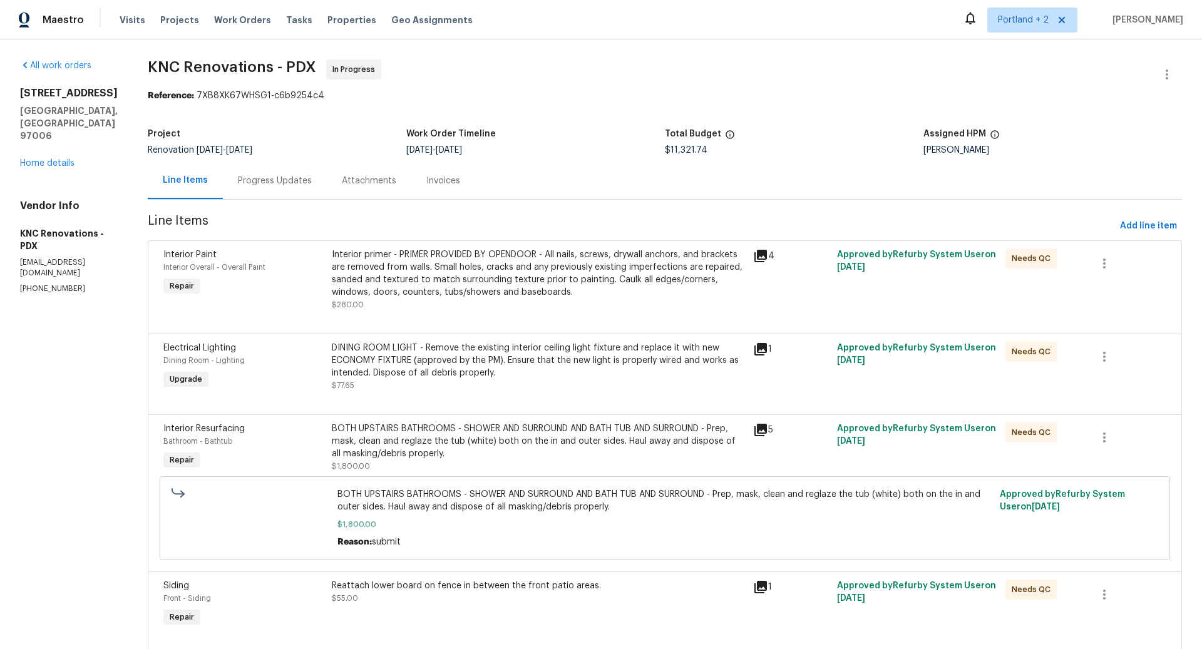
click at [487, 358] on div "DINING ROOM LIGHT - Remove the existing interior ceiling light fixture and repl…" at bounding box center [539, 361] width 414 height 38
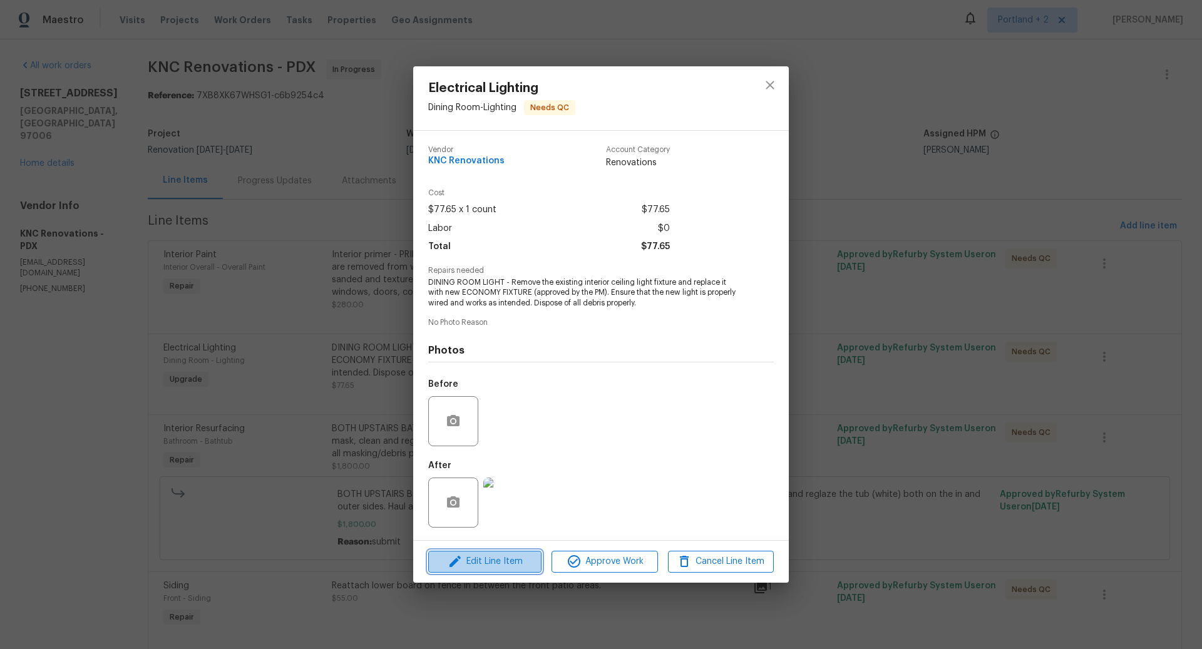
click at [503, 562] on span "Edit Line Item" at bounding box center [485, 562] width 106 height 16
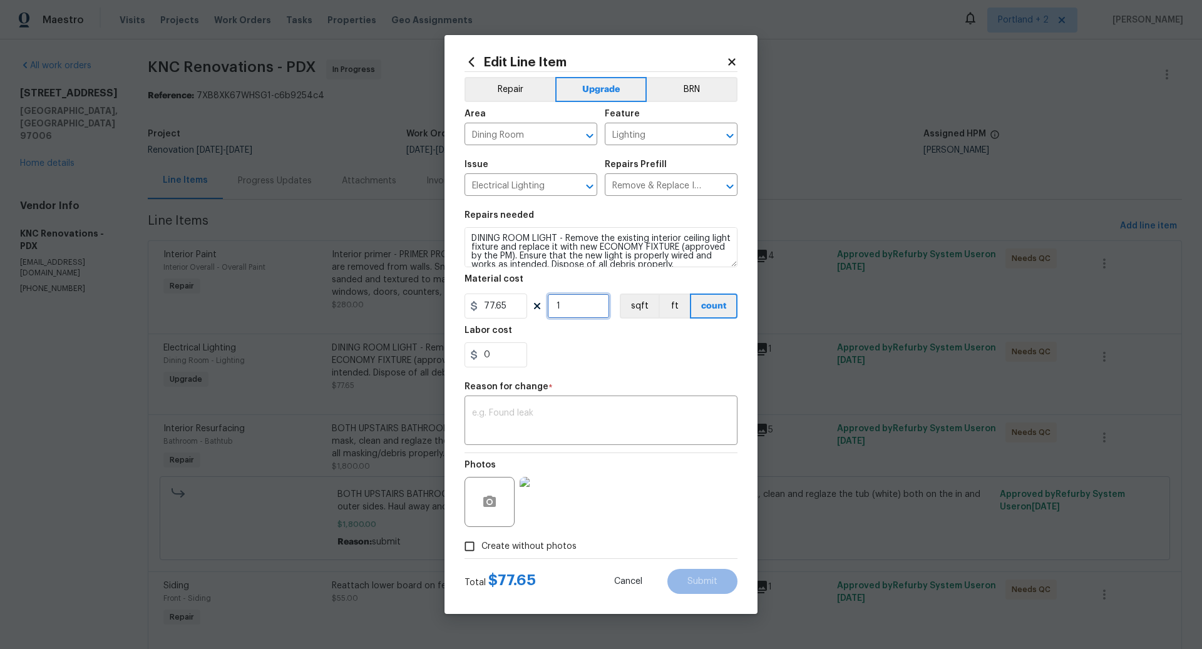
click at [573, 307] on input "1" at bounding box center [578, 306] width 63 height 25
type input "2"
click at [559, 240] on textarea "DINING ROOM LIGHT - Remove the existing interior ceiling light fixture and repl…" at bounding box center [601, 247] width 273 height 40
type textarea "DINING ROOM LIGHT AND DOWNSTAIRS HALF BATH VANITY LIGHT - Remove the existing i…"
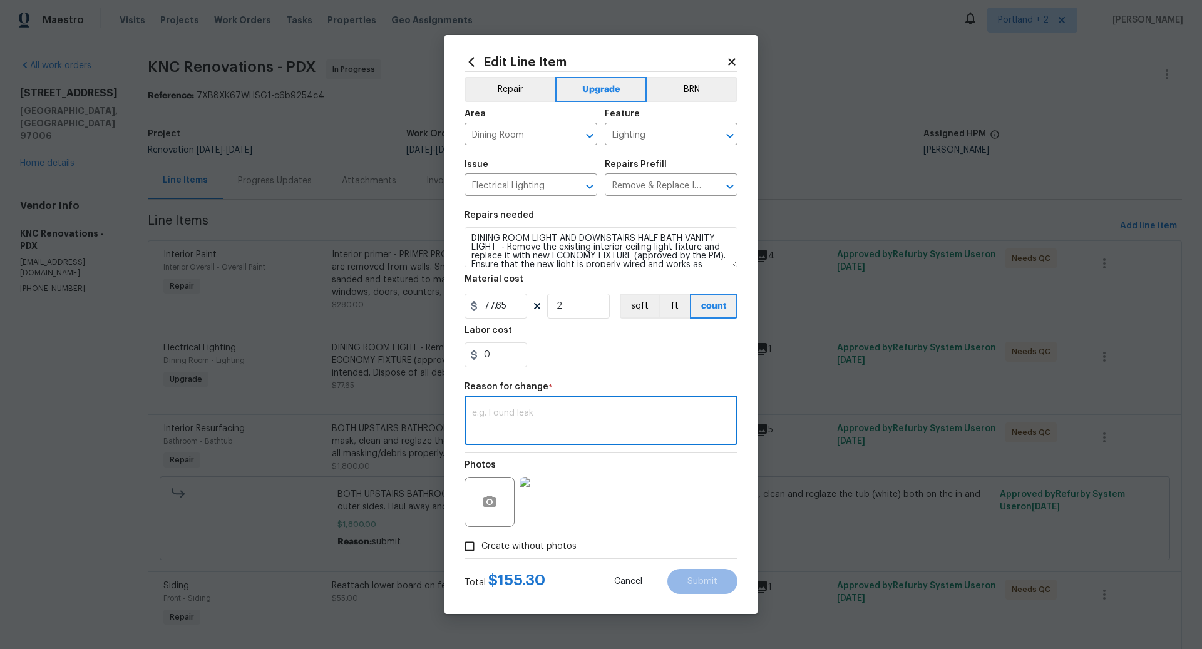
click at [557, 413] on textarea at bounding box center [601, 422] width 258 height 26
type textarea "SUBMIT FOR VANITY LIGHT"
click at [708, 580] on span "Submit" at bounding box center [703, 581] width 30 height 9
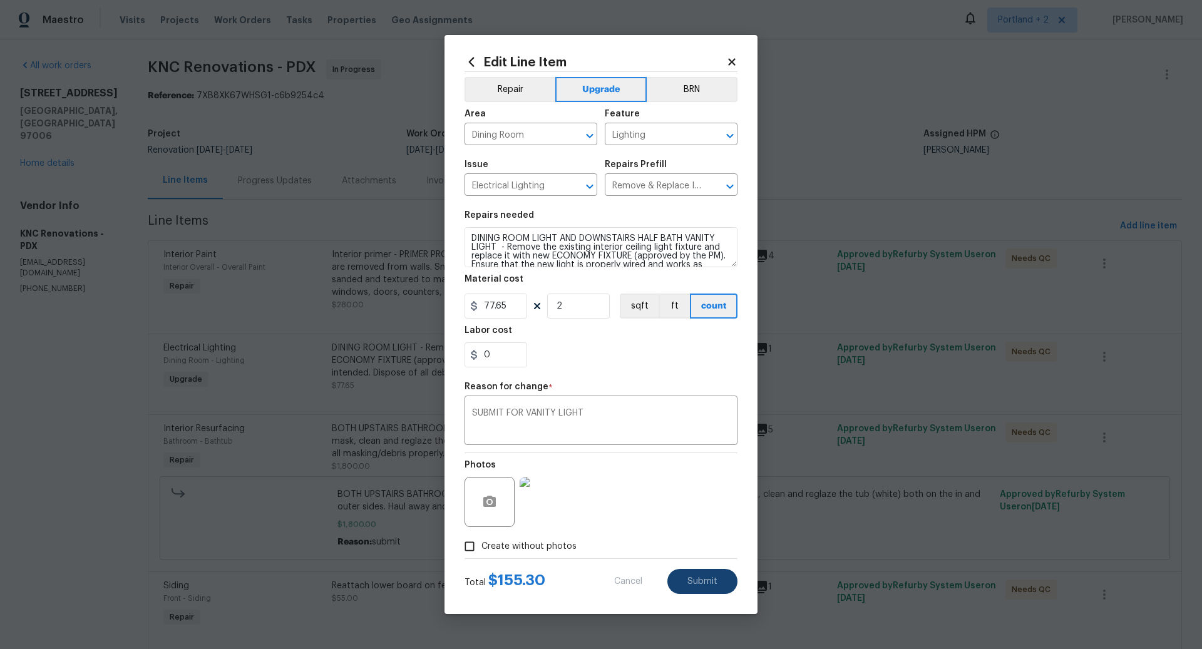
type textarea "DINING ROOM LIGHT - Remove the existing interior ceiling light fixture and repl…"
type input "1"
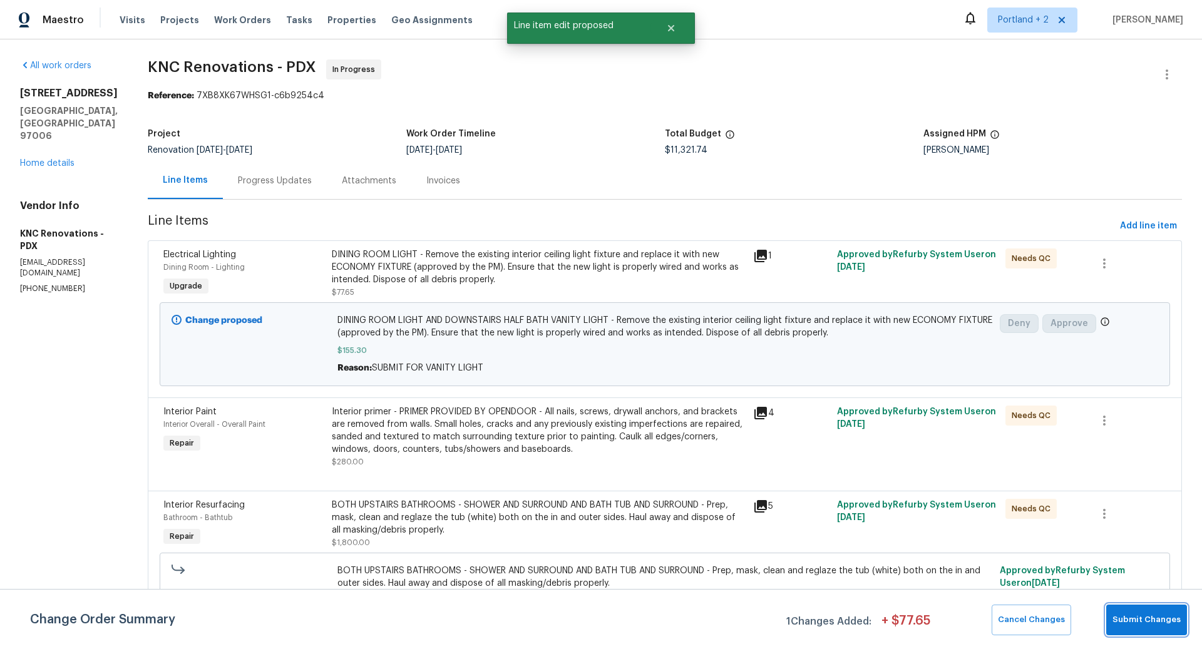
click at [1146, 618] on span "Submit Changes" at bounding box center [1147, 620] width 68 height 14
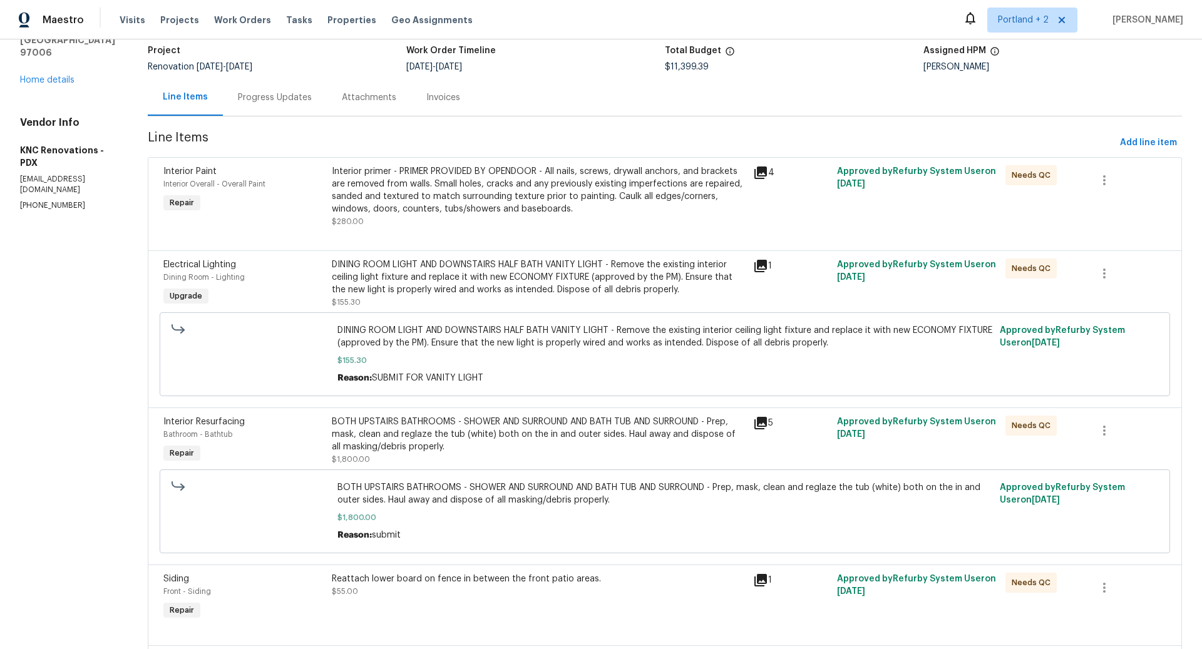
scroll to position [86, 0]
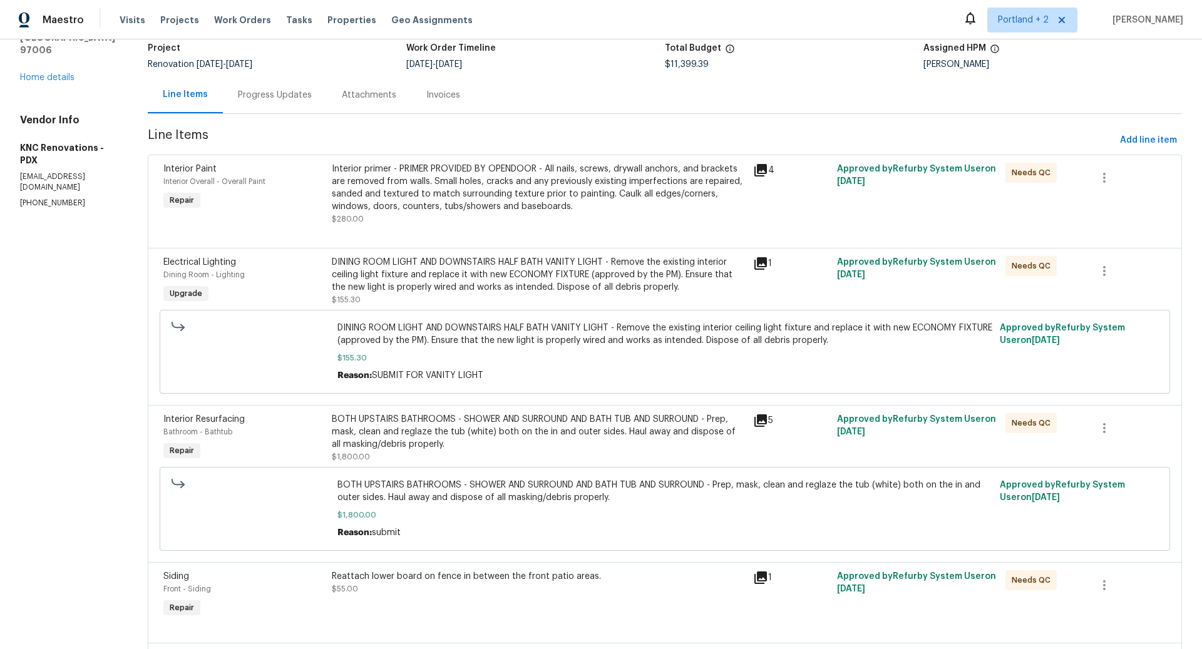
click at [487, 281] on div "DINING ROOM LIGHT AND DOWNSTAIRS HALF BATH VANITY LIGHT - Remove the existing i…" at bounding box center [539, 275] width 414 height 38
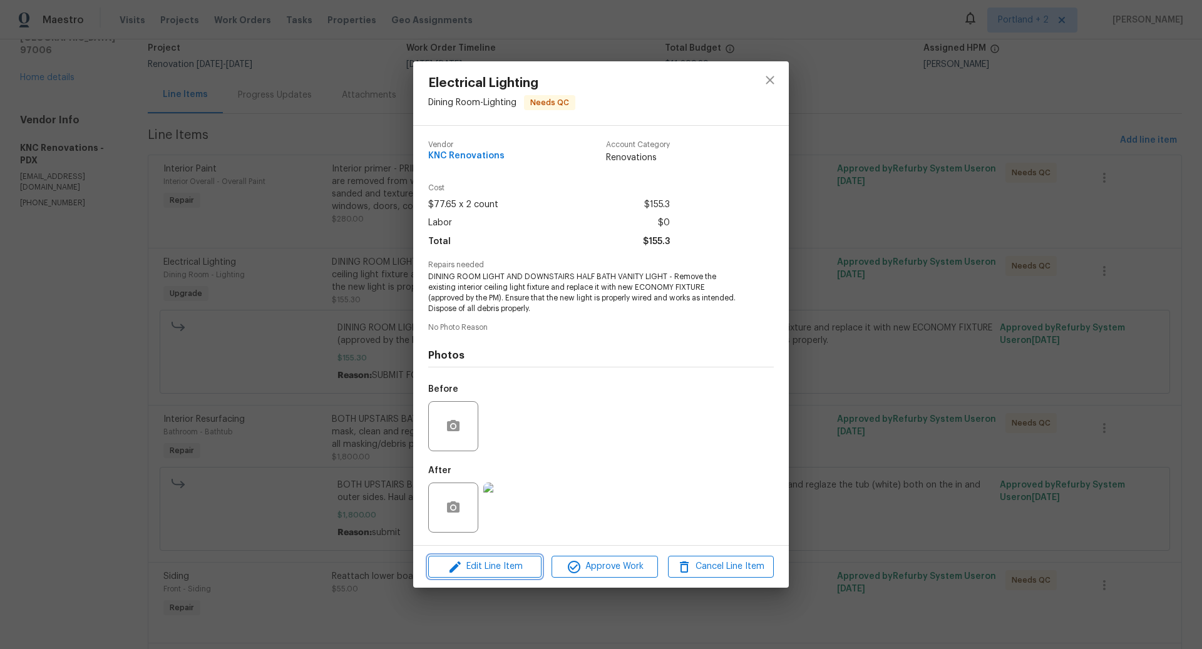
click at [500, 565] on span "Edit Line Item" at bounding box center [485, 567] width 106 height 16
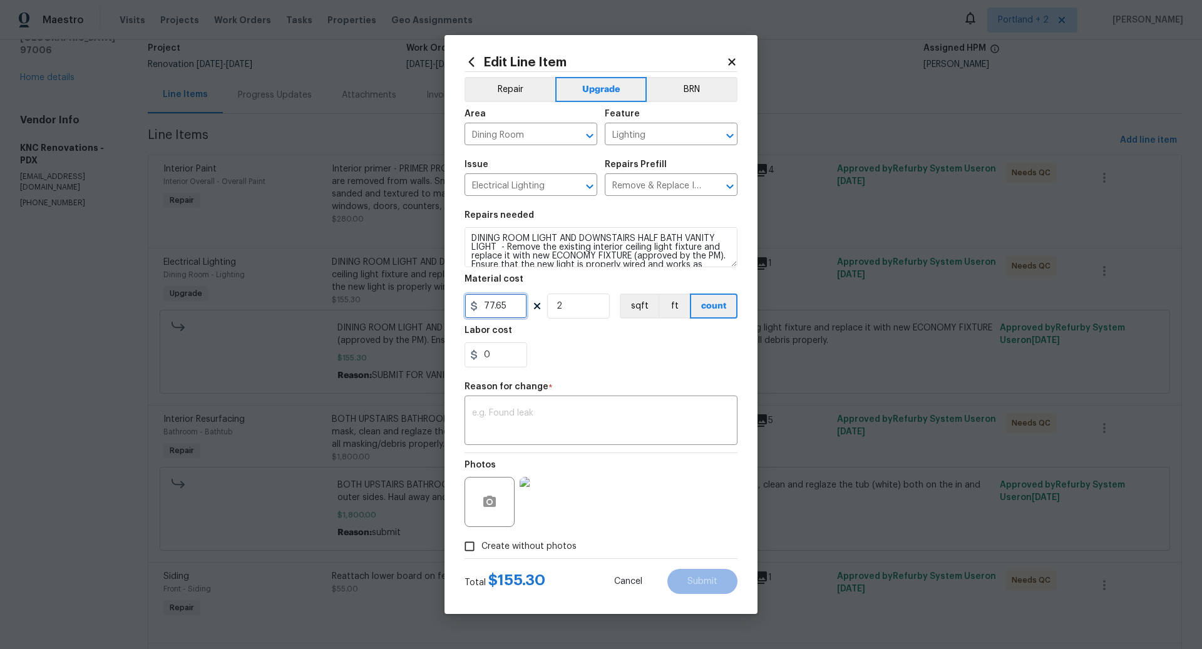
click at [513, 311] on input "77.65" at bounding box center [496, 306] width 63 height 25
type input "101.33"
click at [597, 353] on div "0" at bounding box center [601, 355] width 273 height 25
click at [532, 421] on textarea at bounding box center [601, 422] width 258 height 26
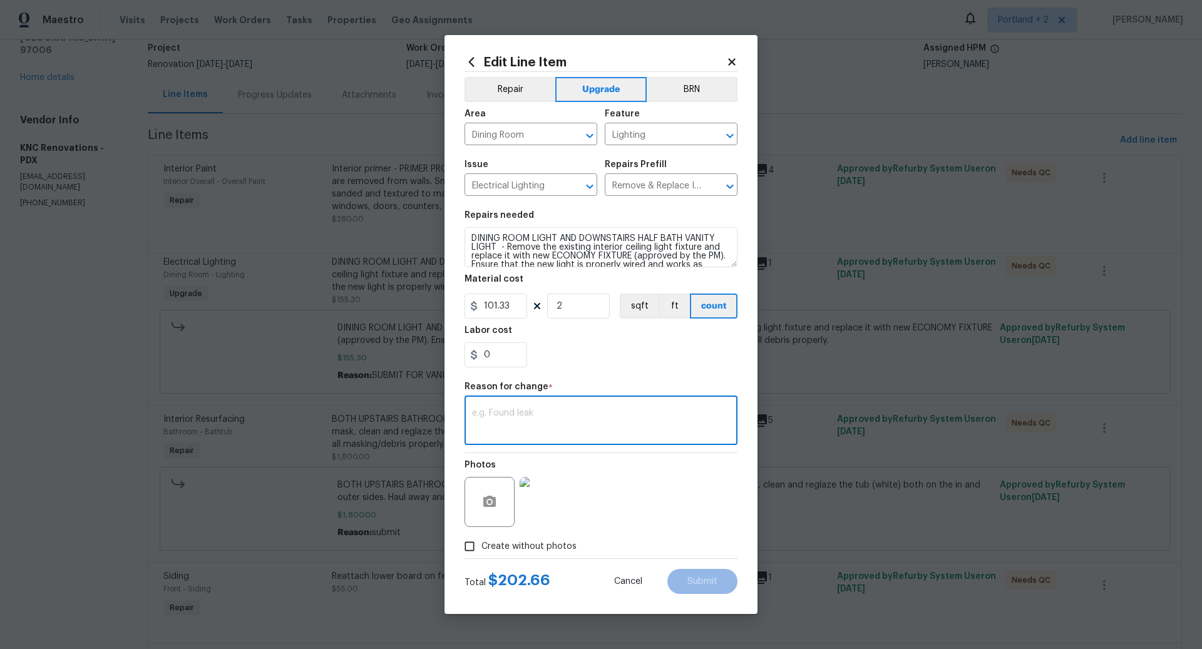
type textarea "S"
type textarea "SUBMIT FOR ADDING VANITY LIGHT IN"
click at [705, 578] on span "Submit" at bounding box center [703, 581] width 30 height 9
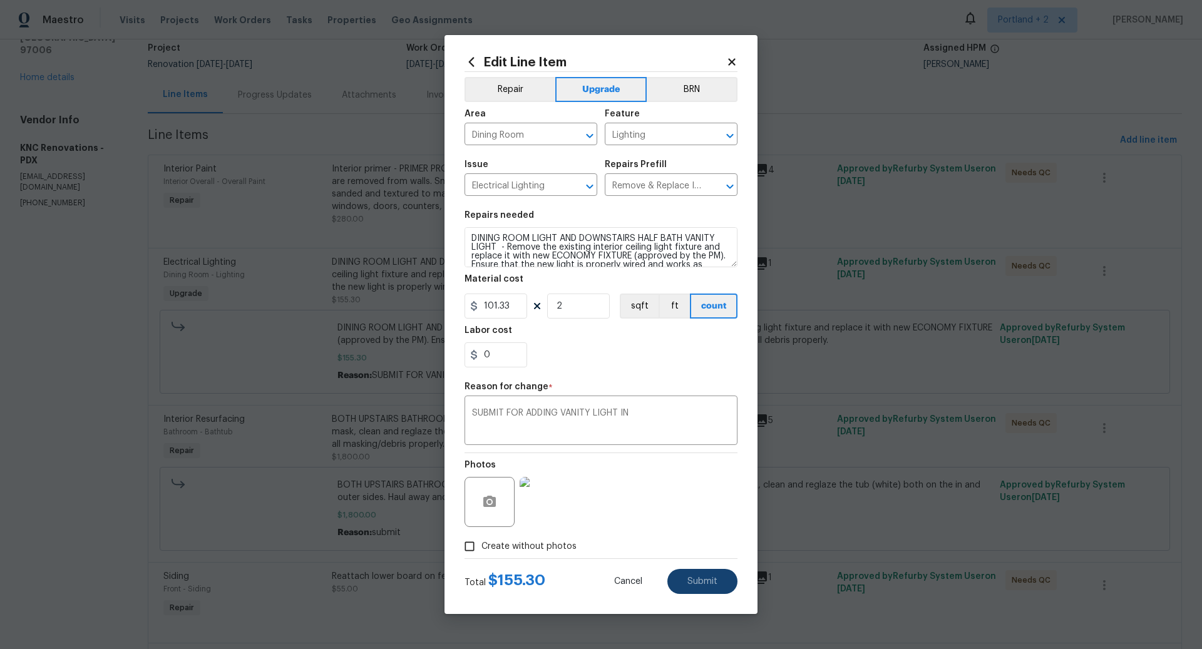
type input "77.65"
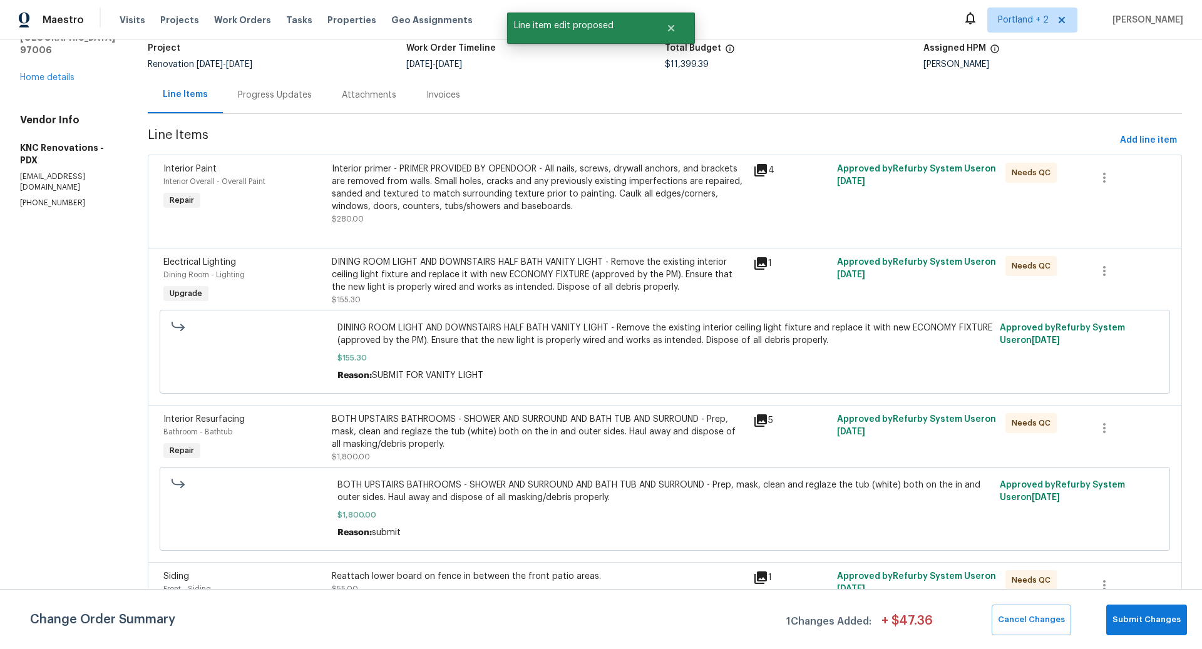
scroll to position [0, 0]
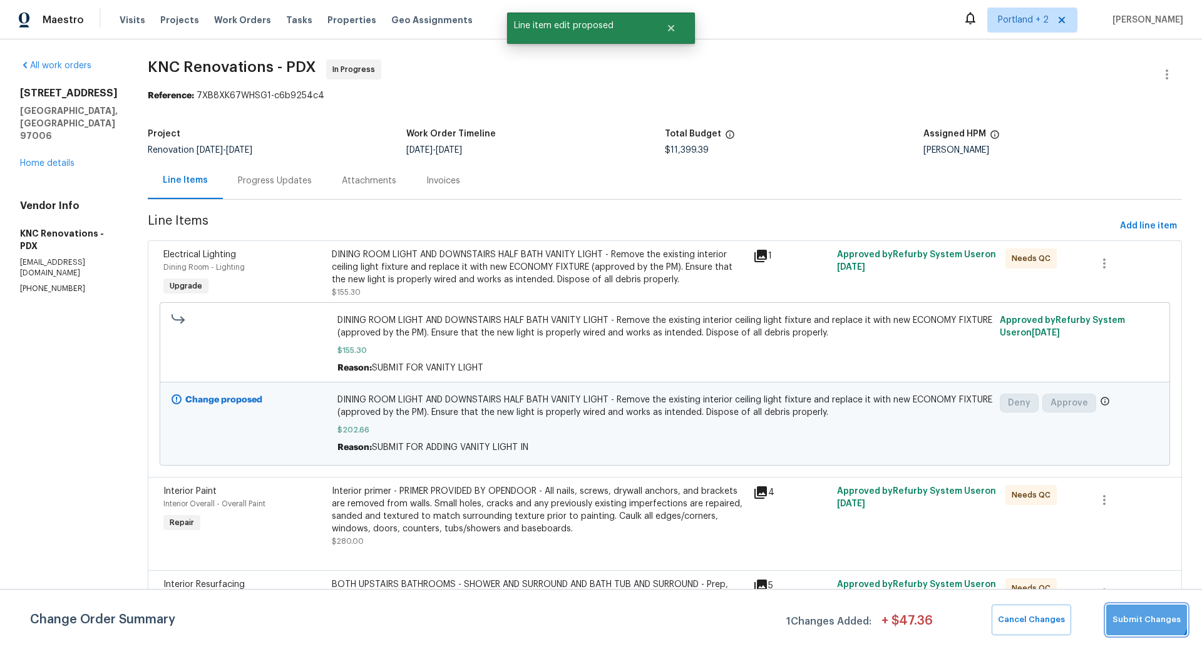
click at [1148, 614] on span "Submit Changes" at bounding box center [1147, 620] width 68 height 14
